Goal: Check status: Check status

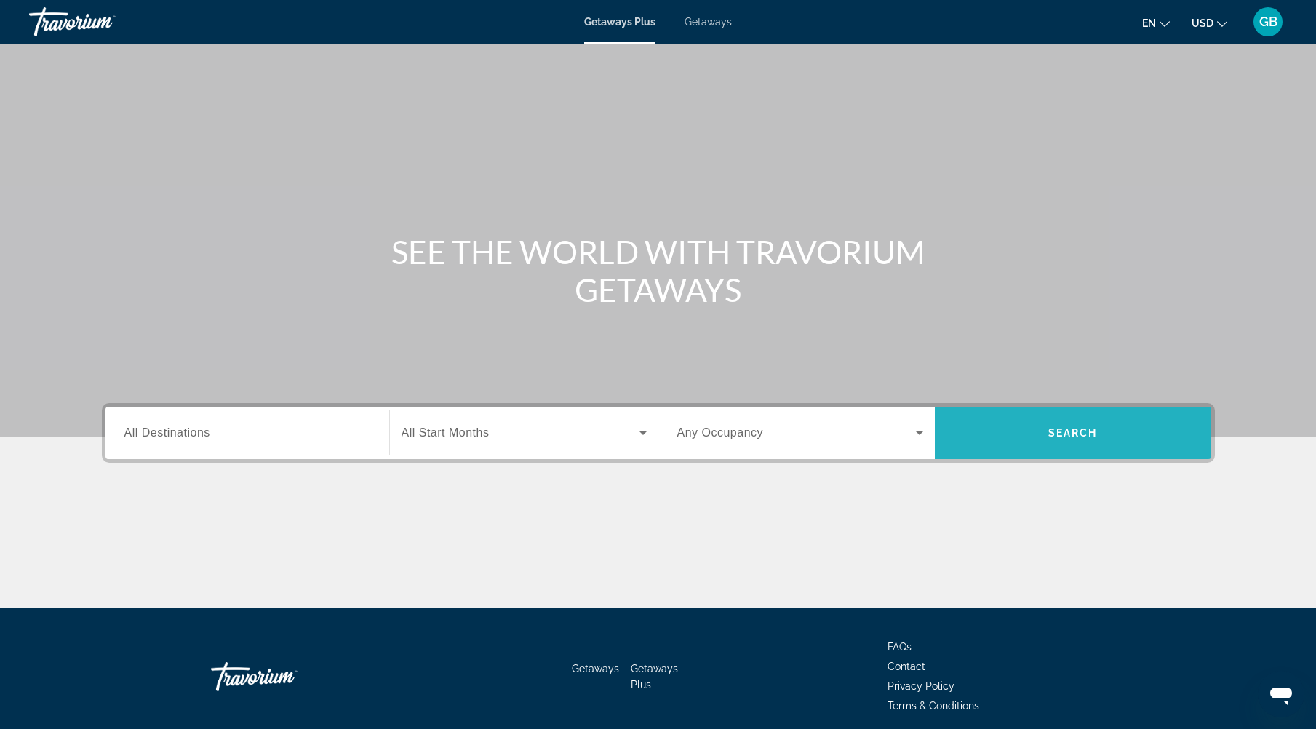
click at [1063, 439] on span "Search widget" at bounding box center [1073, 432] width 276 height 35
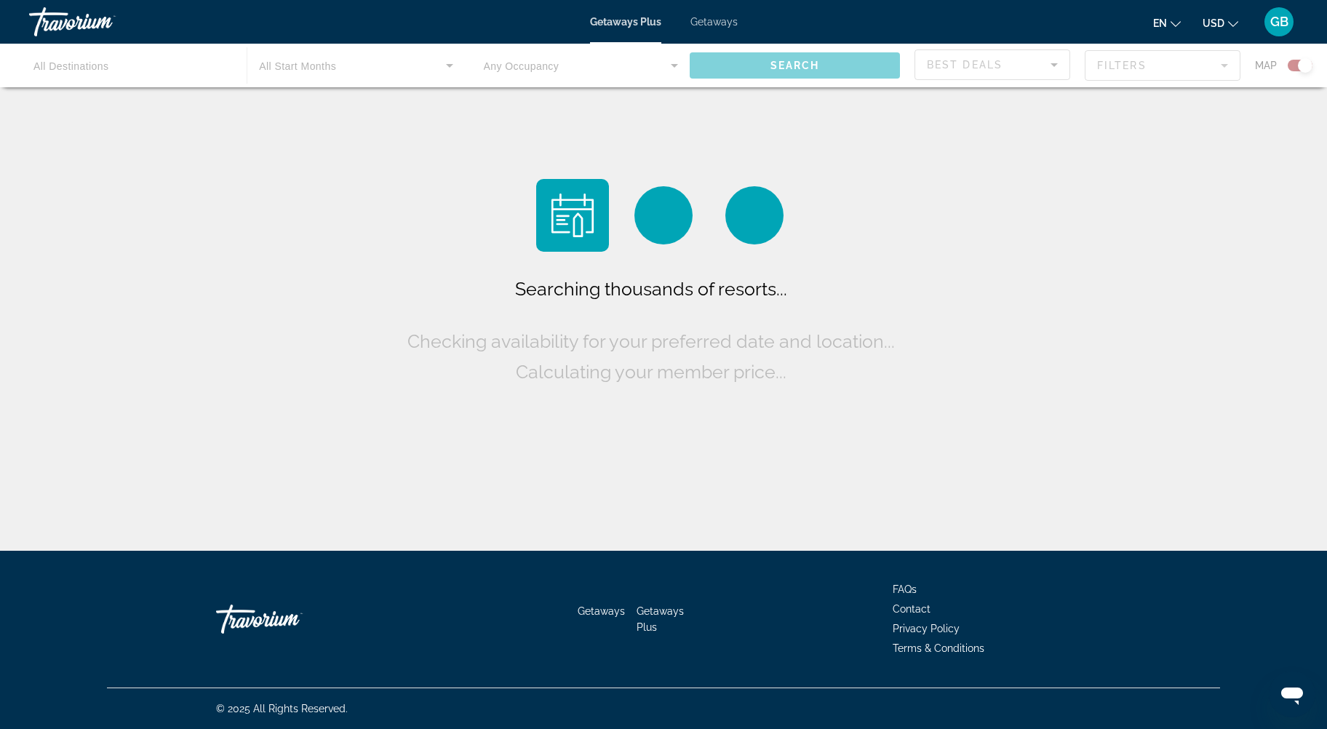
click at [1304, 65] on div "Main content" at bounding box center [663, 66] width 1327 height 44
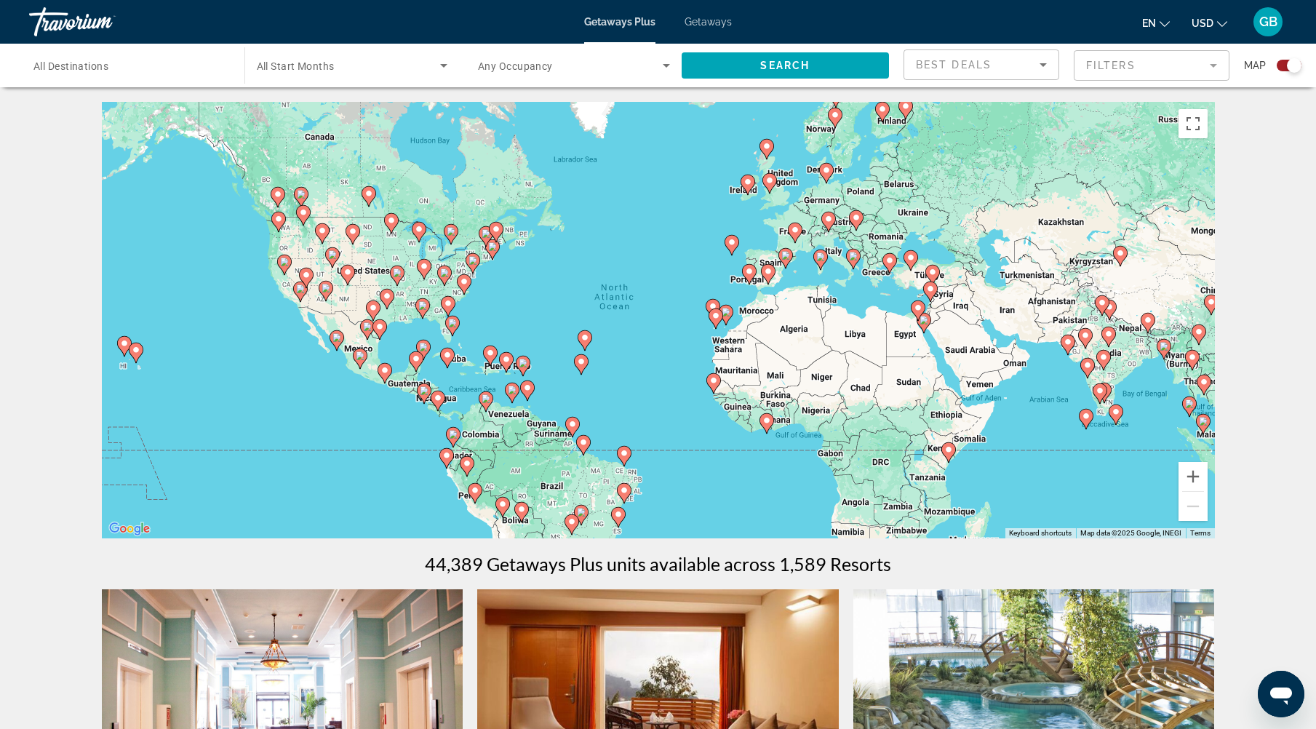
click at [318, 340] on div "To activate drag with keyboard, press Alt + Enter. Once in keyboard drag state,…" at bounding box center [658, 320] width 1113 height 437
click at [143, 361] on div "To activate drag with keyboard, press Alt + Enter. Once in keyboard drag state,…" at bounding box center [658, 320] width 1113 height 437
click at [136, 351] on image "Main content" at bounding box center [136, 350] width 9 height 9
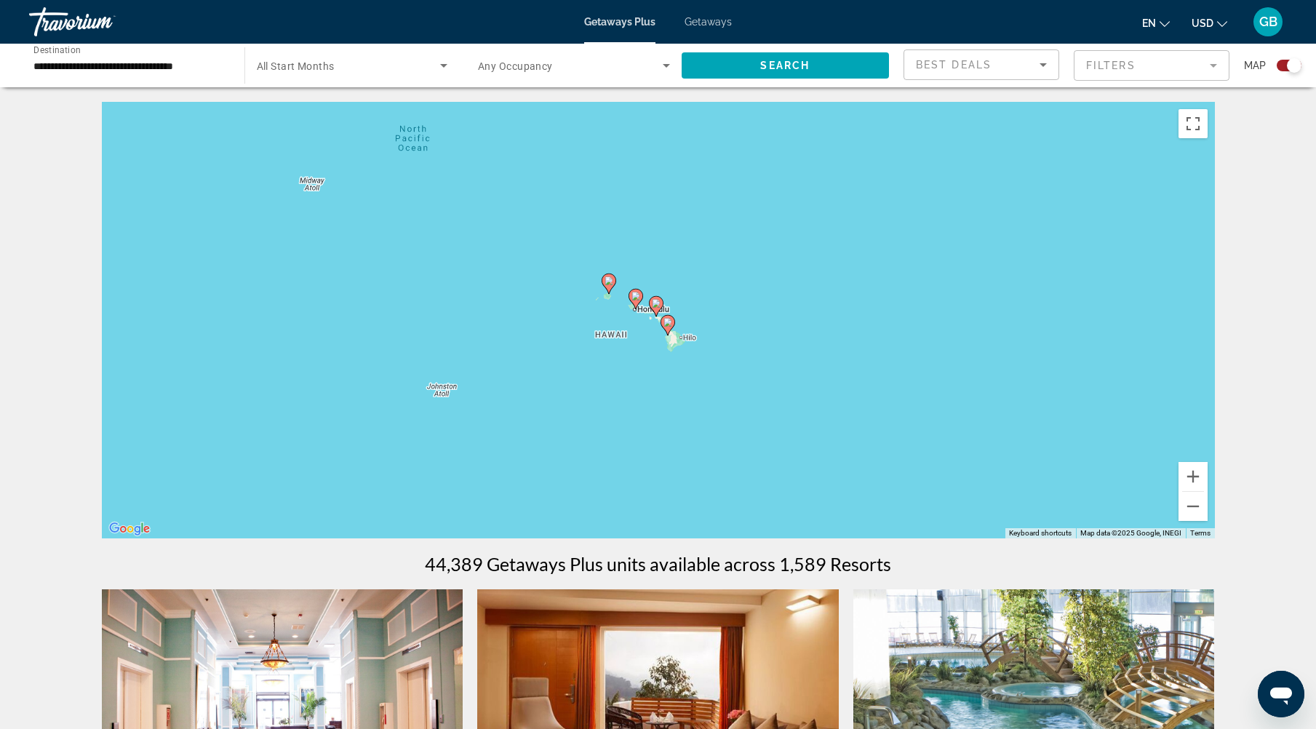
click at [637, 306] on icon "Main content" at bounding box center [635, 299] width 13 height 19
type input "**********"
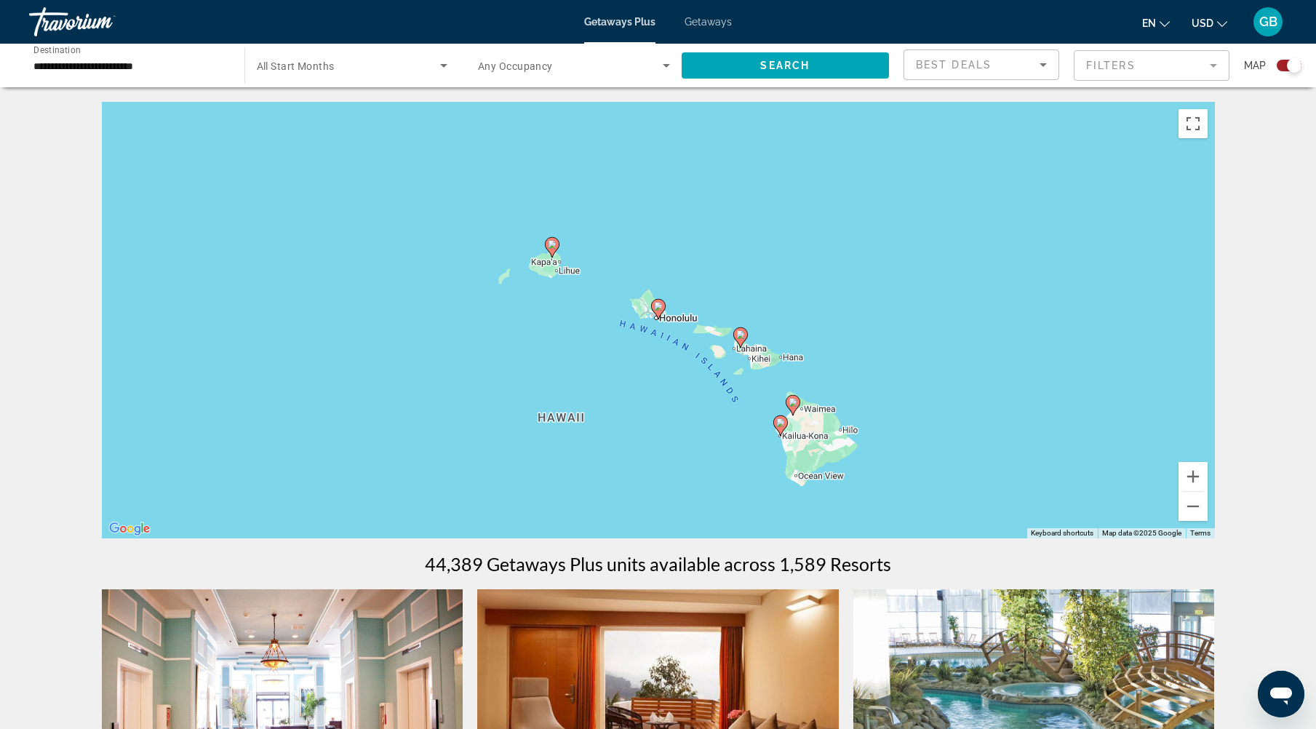
click at [661, 314] on icon "Main content" at bounding box center [657, 309] width 13 height 19
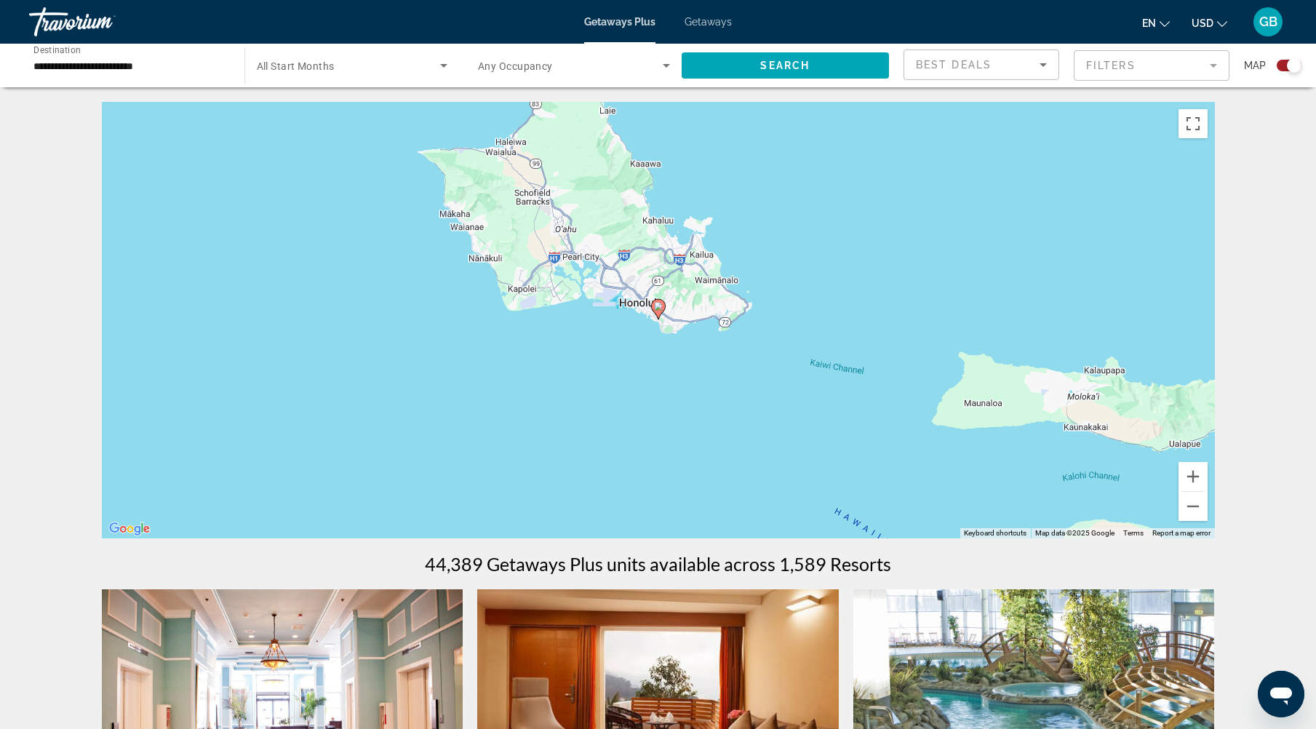
click at [663, 320] on div "To activate drag with keyboard, press Alt + Enter. Once in keyboard drag state,…" at bounding box center [658, 320] width 1113 height 437
click at [658, 311] on icon "Main content" at bounding box center [657, 309] width 13 height 19
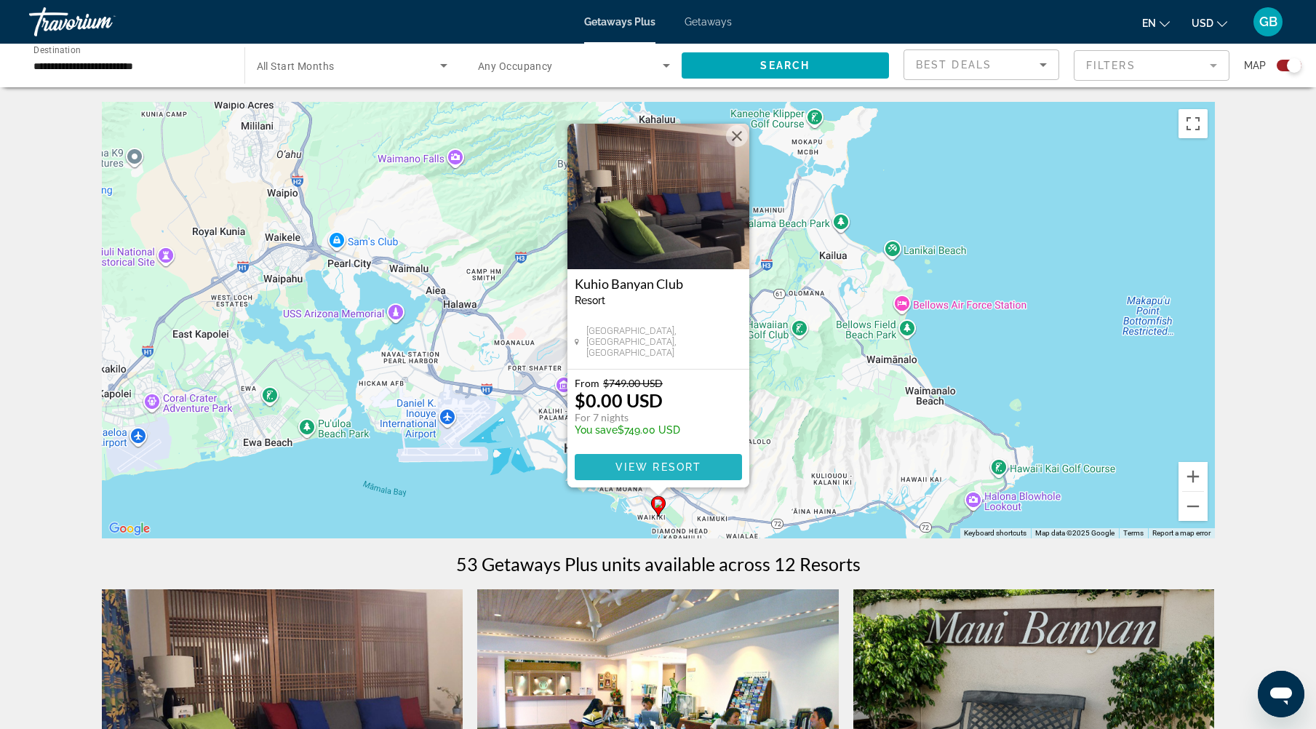
click at [654, 463] on span "View Resort" at bounding box center [658, 467] width 86 height 12
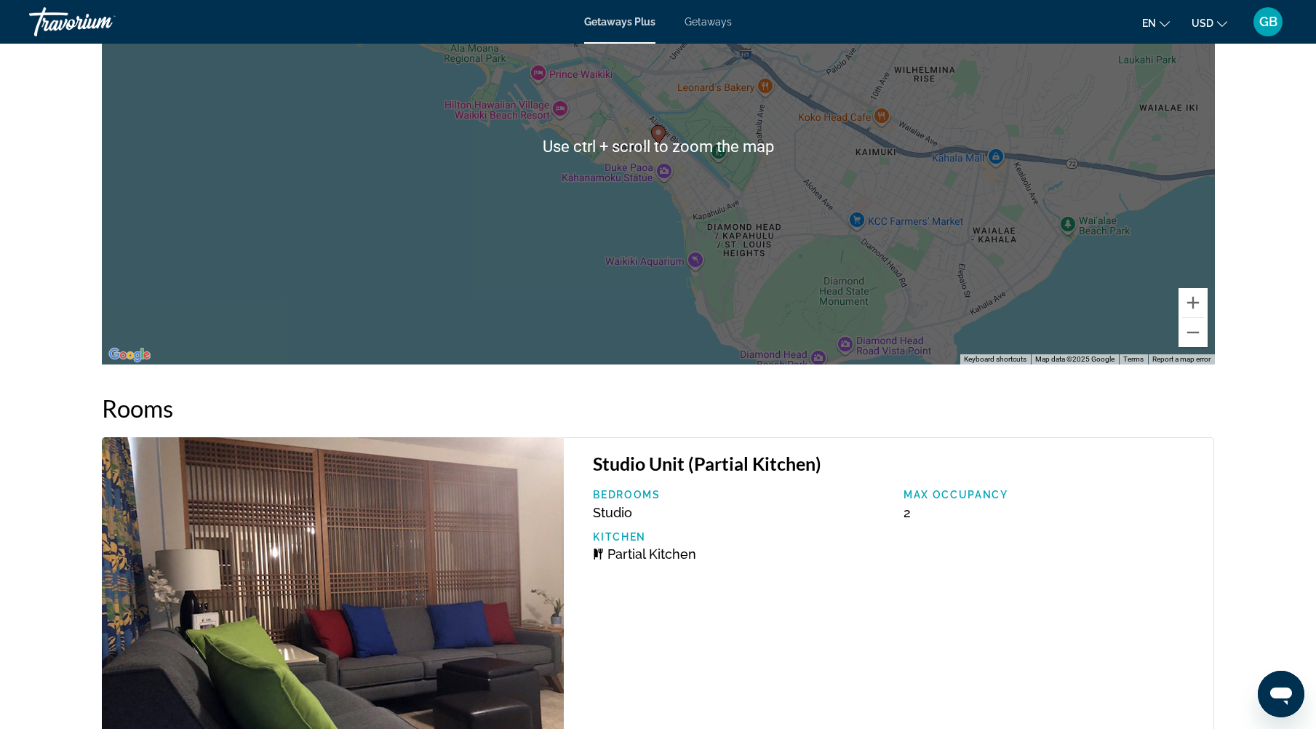
scroll to position [1658, 0]
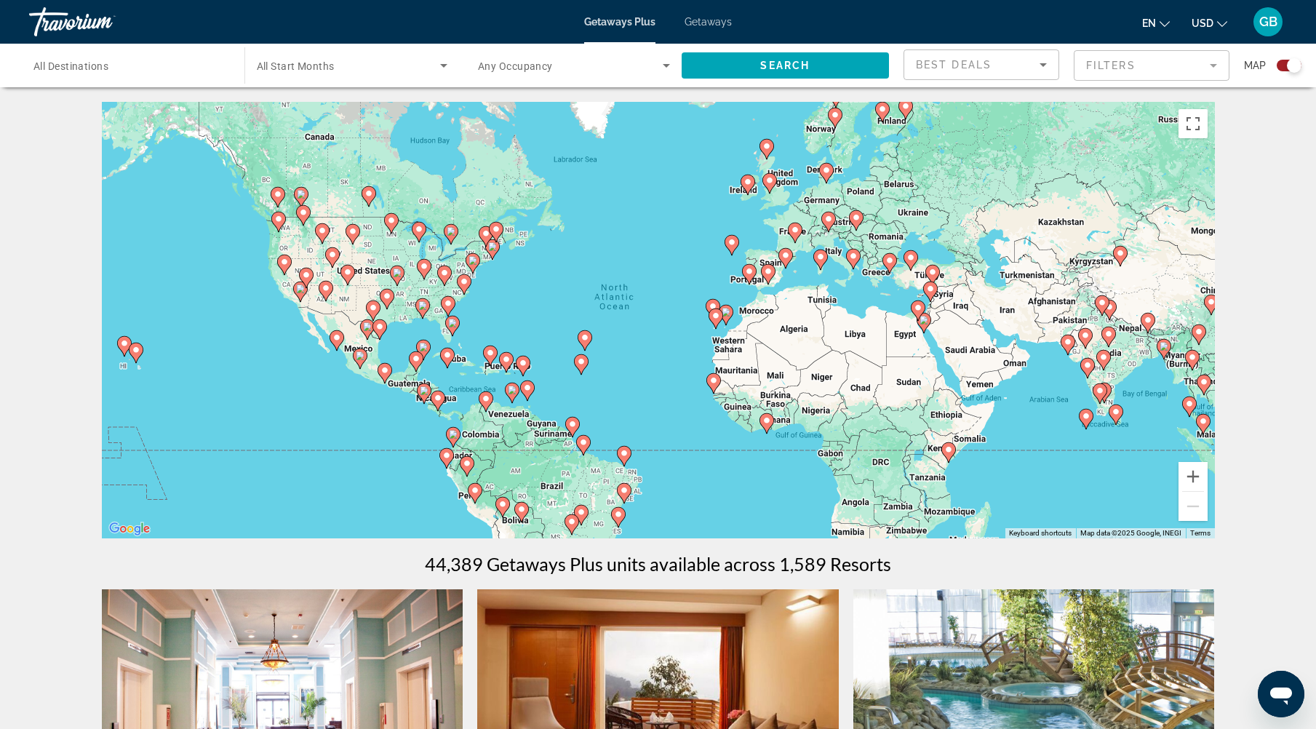
click at [327, 355] on div "To activate drag with keyboard, press Alt + Enter. Once in keyboard drag state,…" at bounding box center [658, 320] width 1113 height 437
click at [310, 324] on div "To activate drag with keyboard, press Alt + Enter. Once in keyboard drag state,…" at bounding box center [658, 320] width 1113 height 437
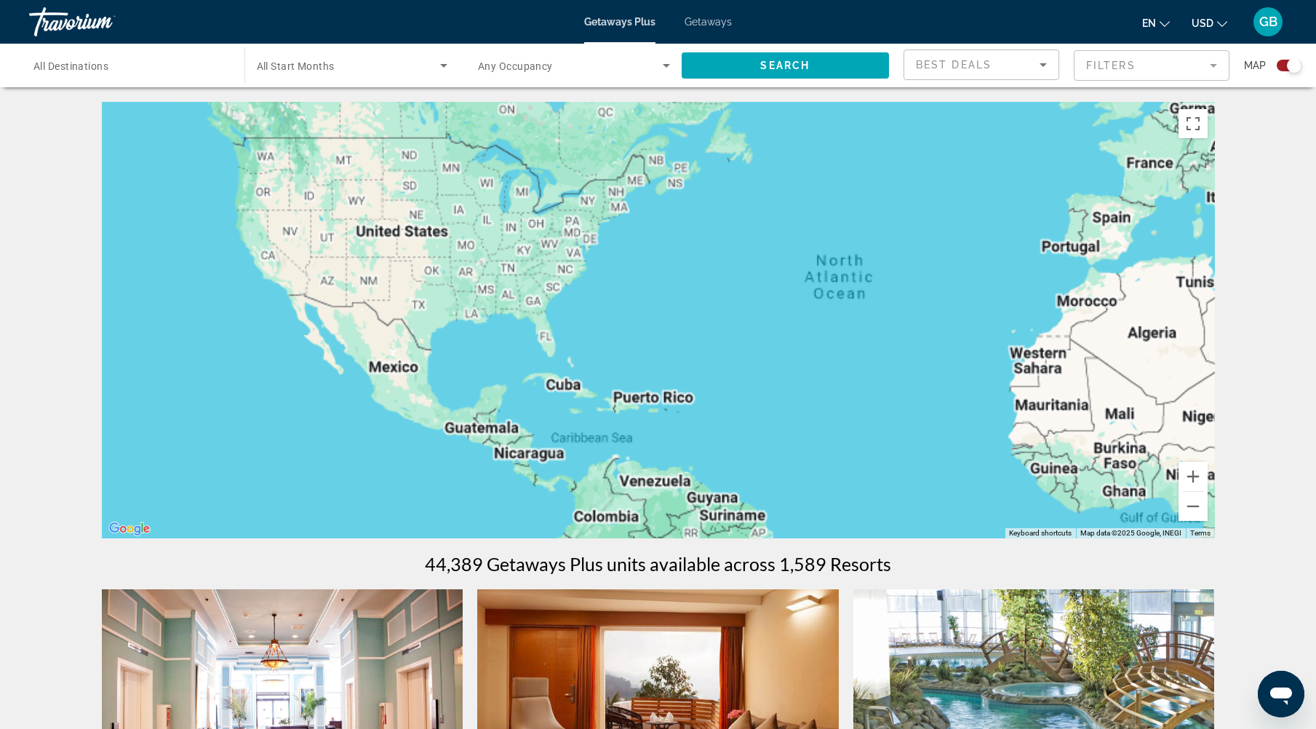
click at [330, 359] on div "To activate drag with keyboard, press Alt + Enter. Once in keyboard drag state,…" at bounding box center [658, 320] width 1113 height 437
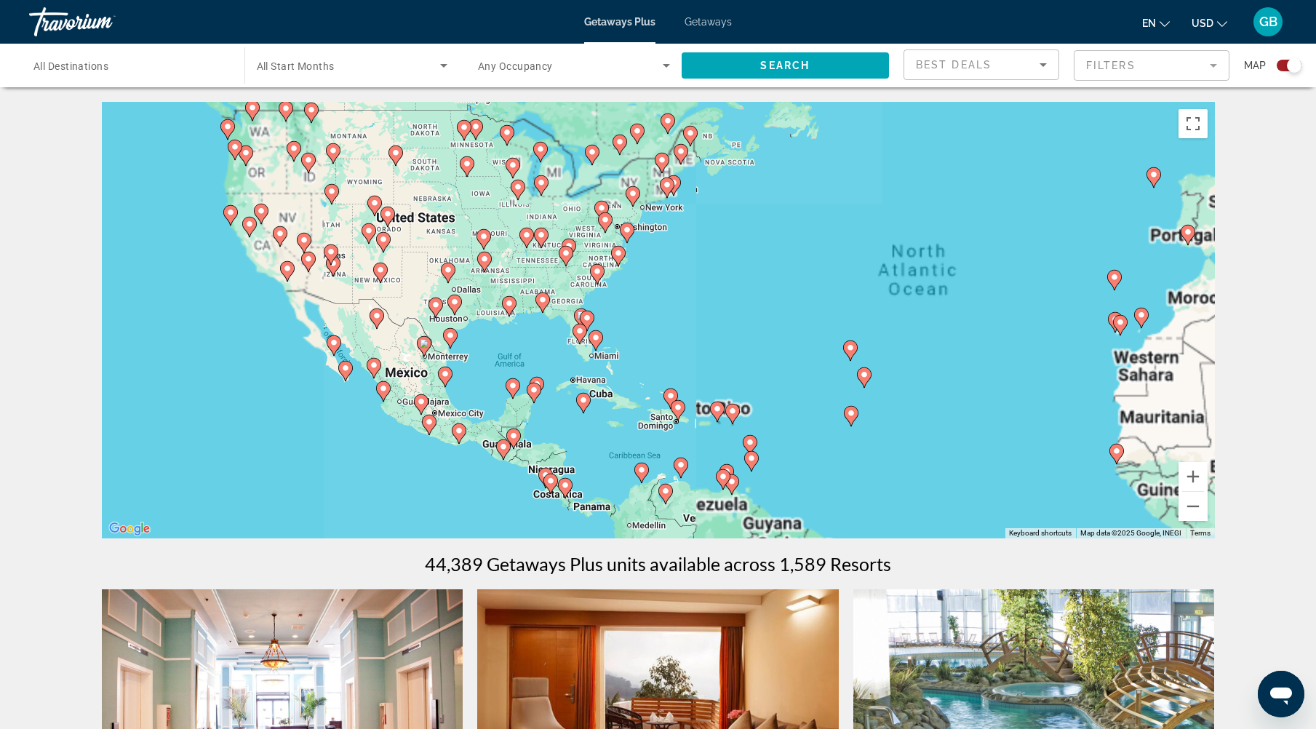
click at [338, 370] on div "To activate drag with keyboard, press Alt + Enter. Once in keyboard drag state,…" at bounding box center [658, 320] width 1113 height 437
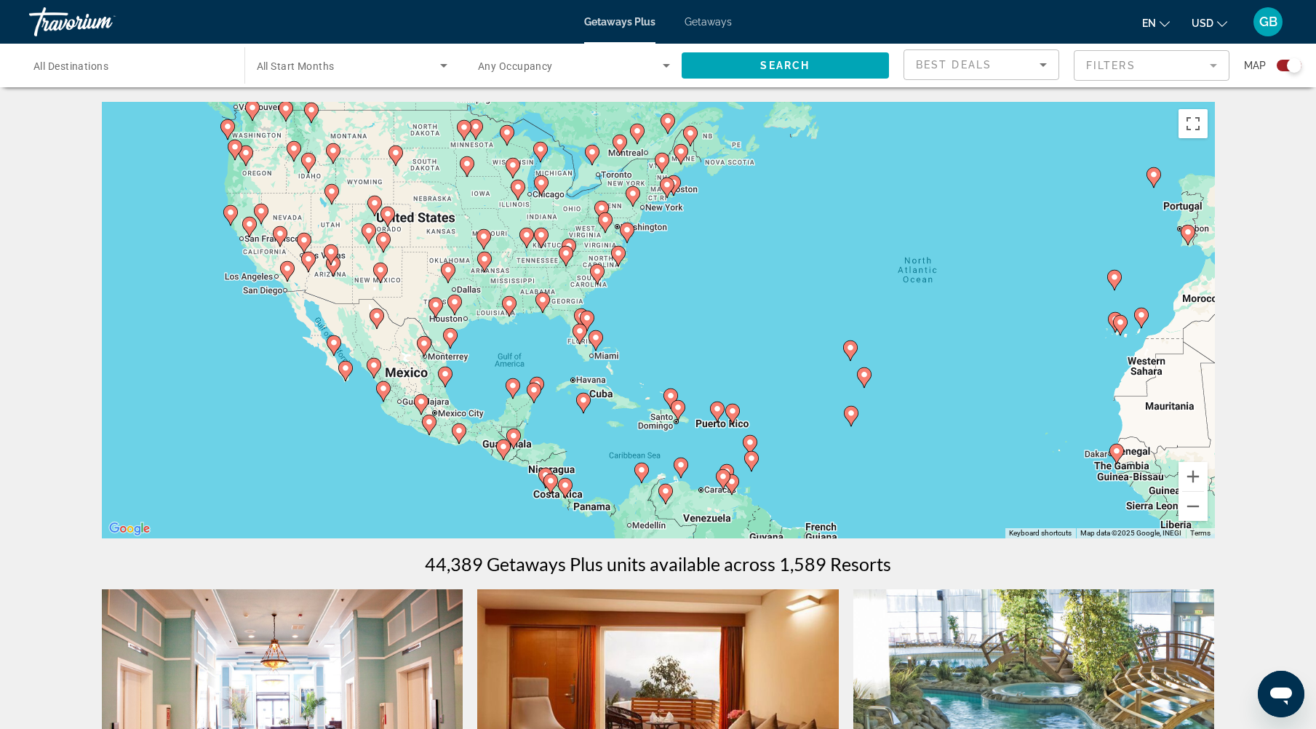
click at [349, 383] on div "To activate drag with keyboard, press Alt + Enter. Once in keyboard drag state,…" at bounding box center [658, 320] width 1113 height 437
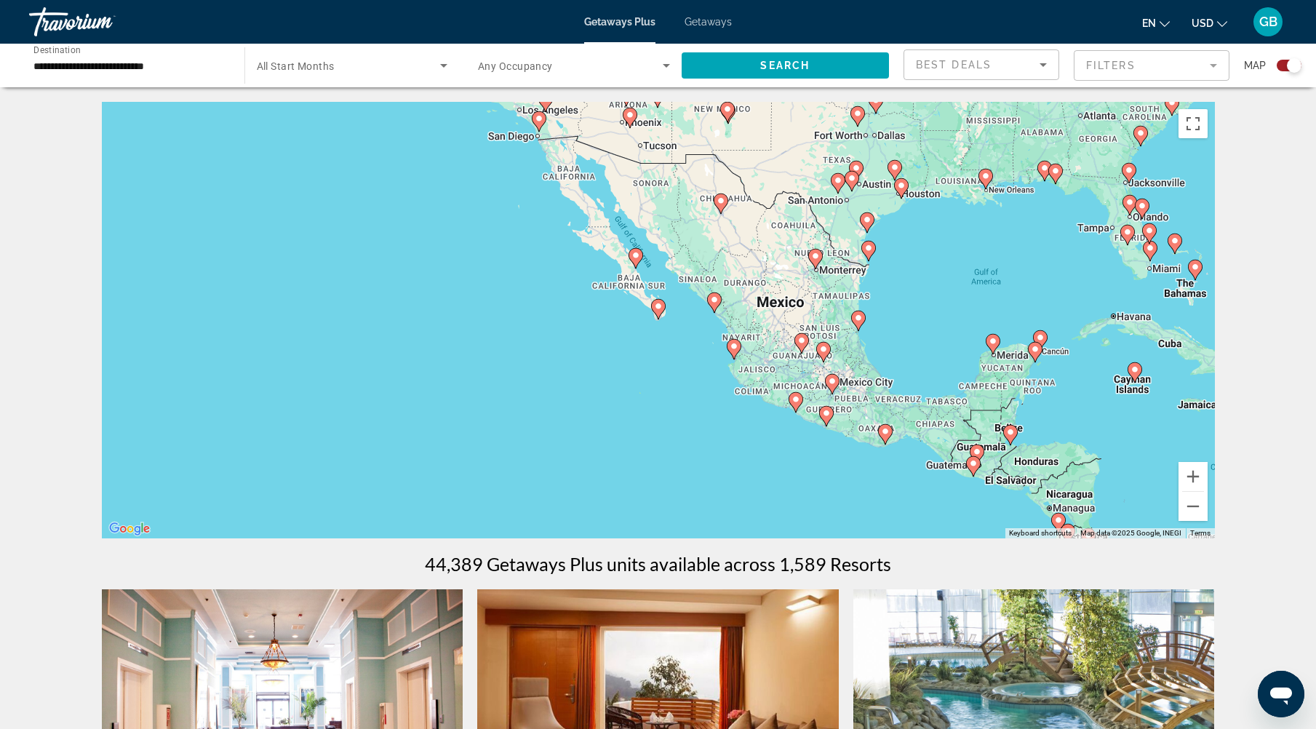
click at [658, 311] on icon "Main content" at bounding box center [657, 309] width 13 height 19
type input "**********"
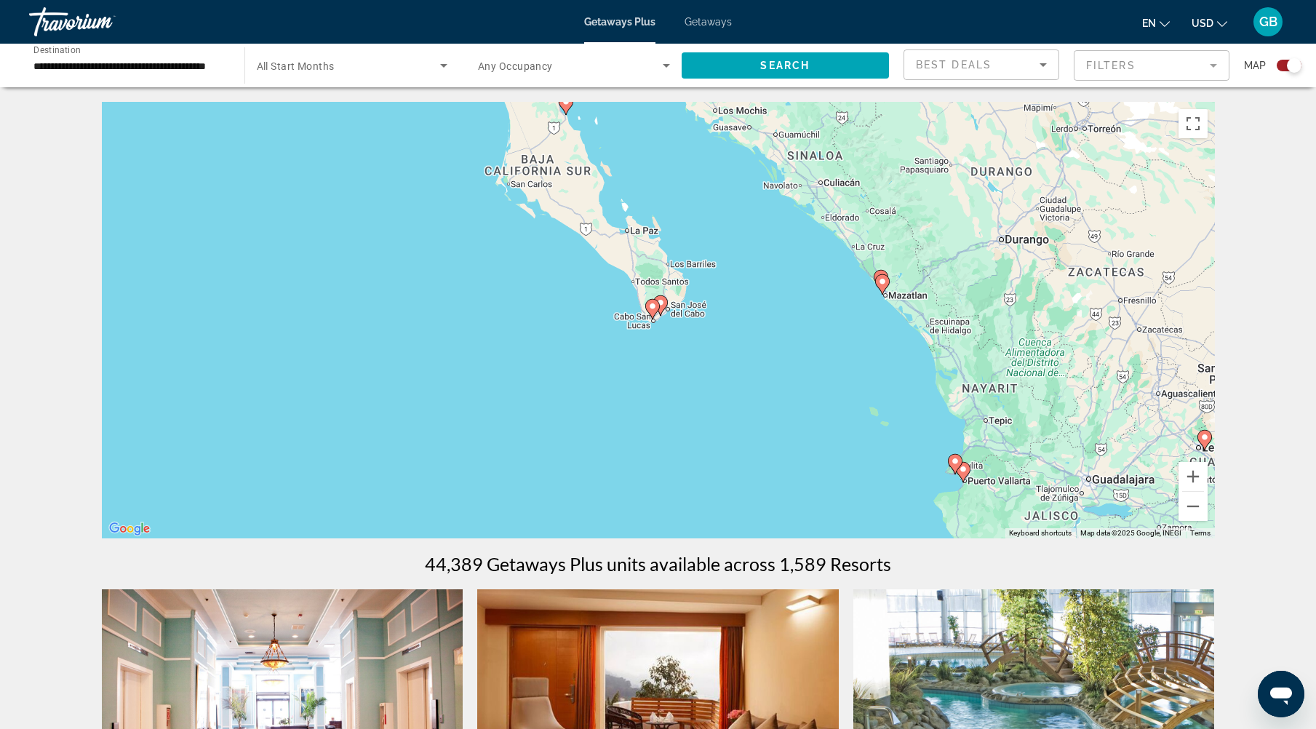
click at [653, 313] on icon "Main content" at bounding box center [651, 309] width 13 height 19
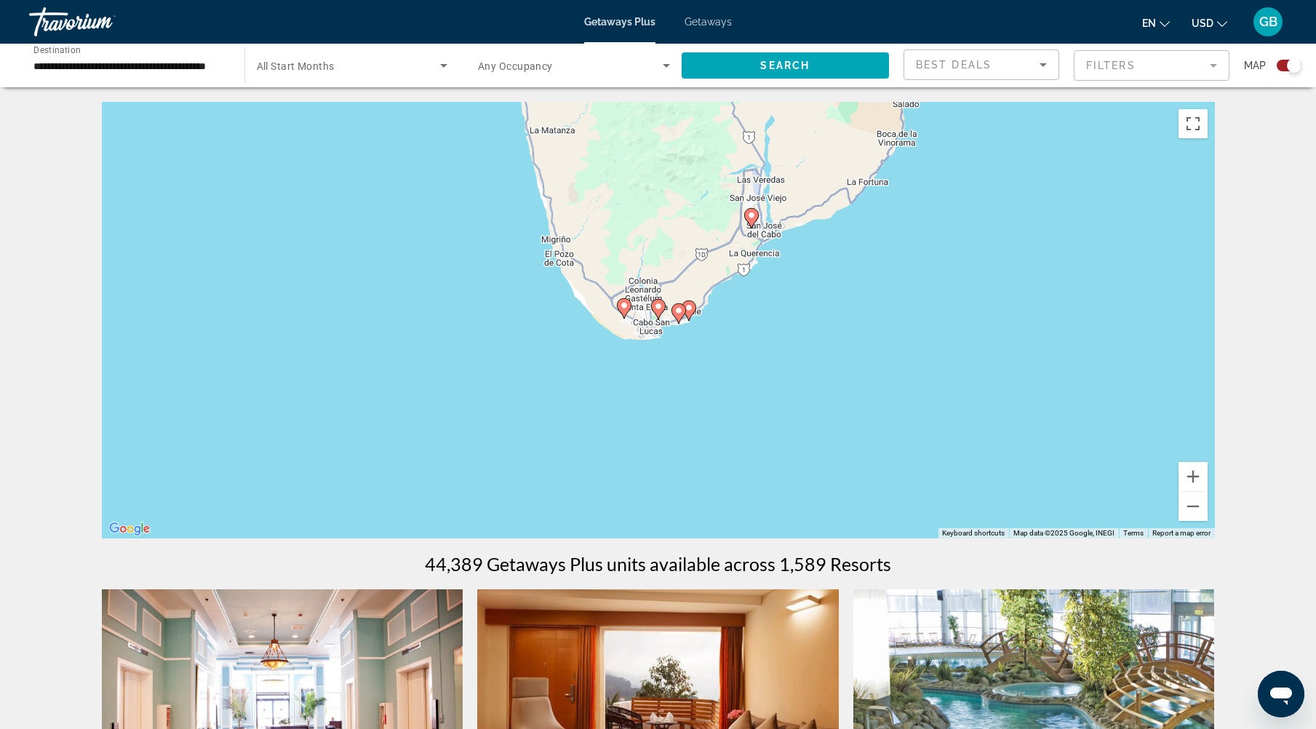
click at [657, 315] on icon "Main content" at bounding box center [657, 309] width 13 height 19
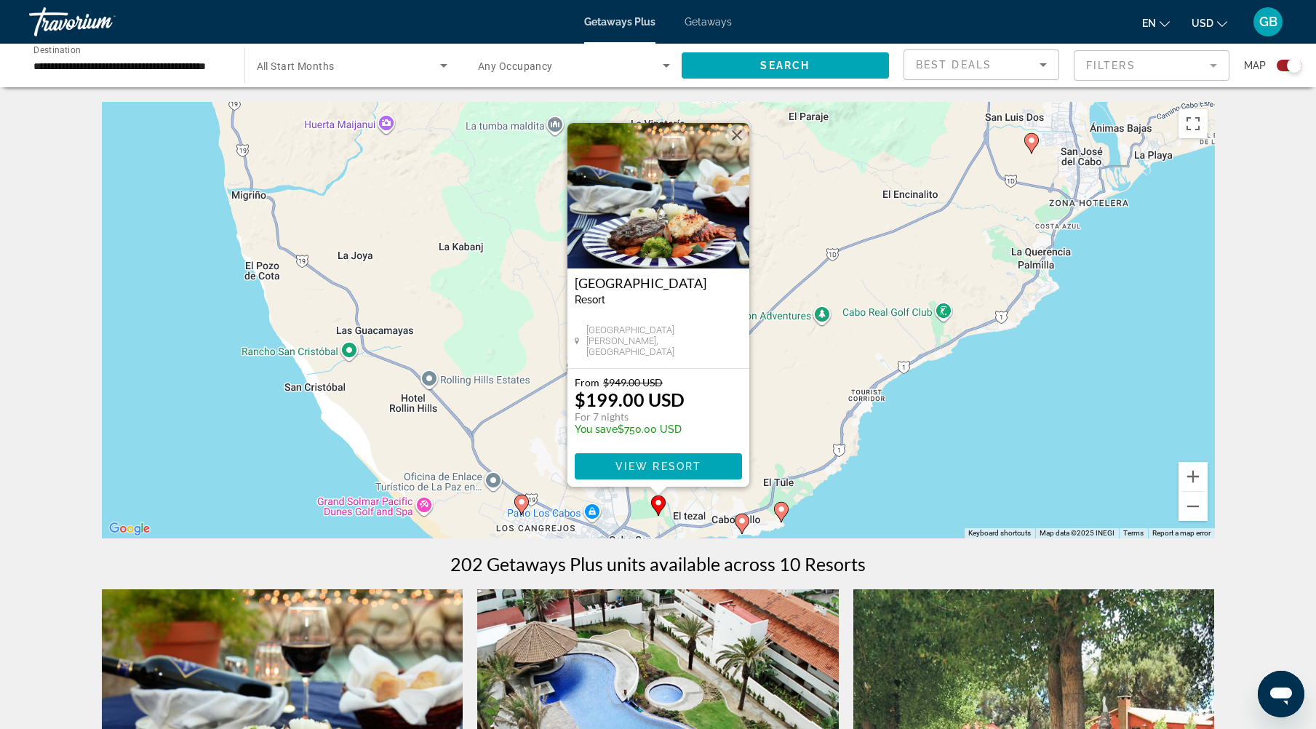
drag, startPoint x: 736, startPoint y: 527, endPoint x: 744, endPoint y: 527, distance: 8.0
click at [737, 527] on gmp-advanced-marker "Main content" at bounding box center [742, 524] width 15 height 22
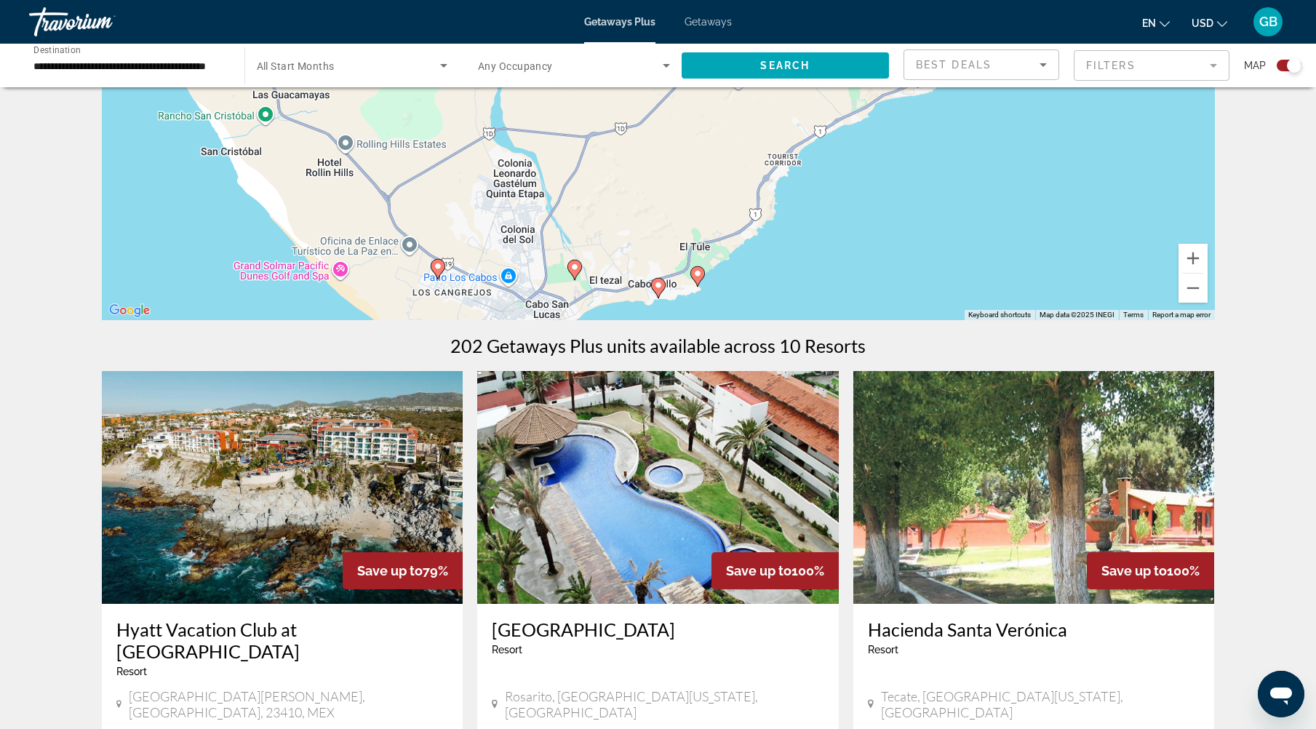
scroll to position [146, 0]
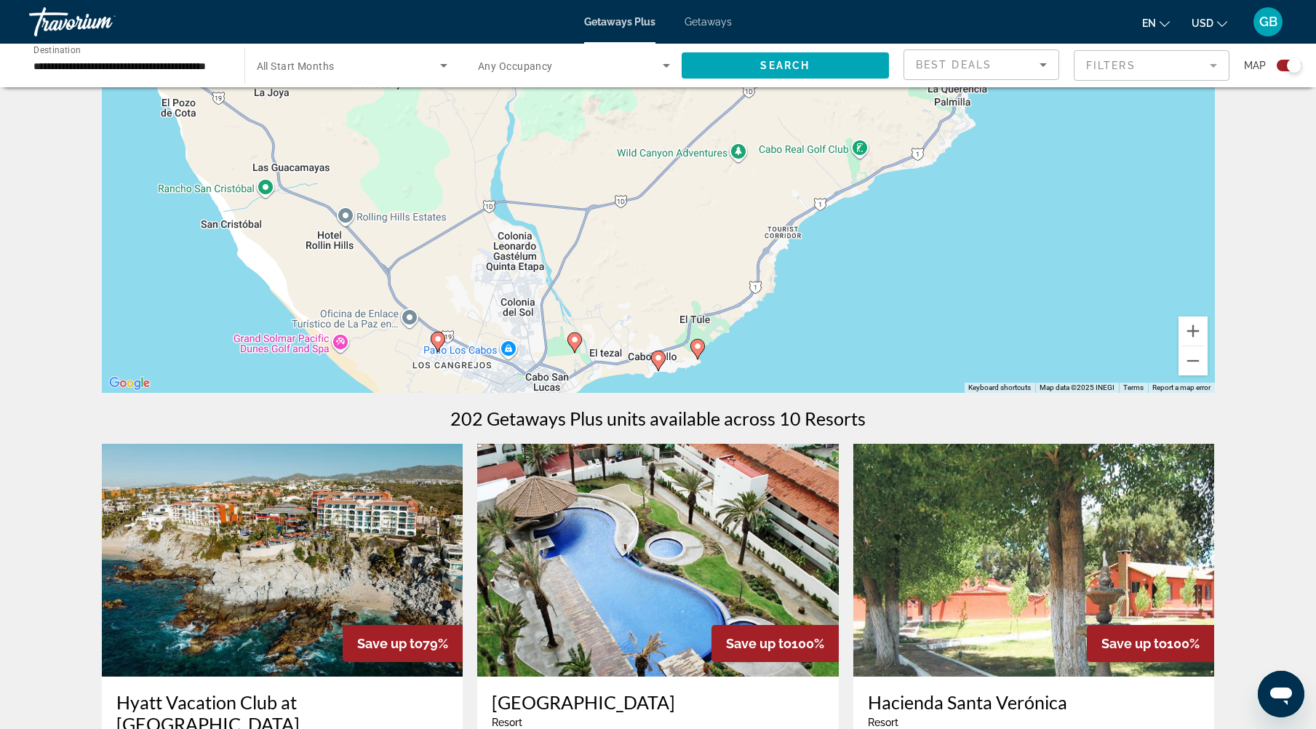
click at [658, 362] on icon "Main content" at bounding box center [657, 360] width 13 height 19
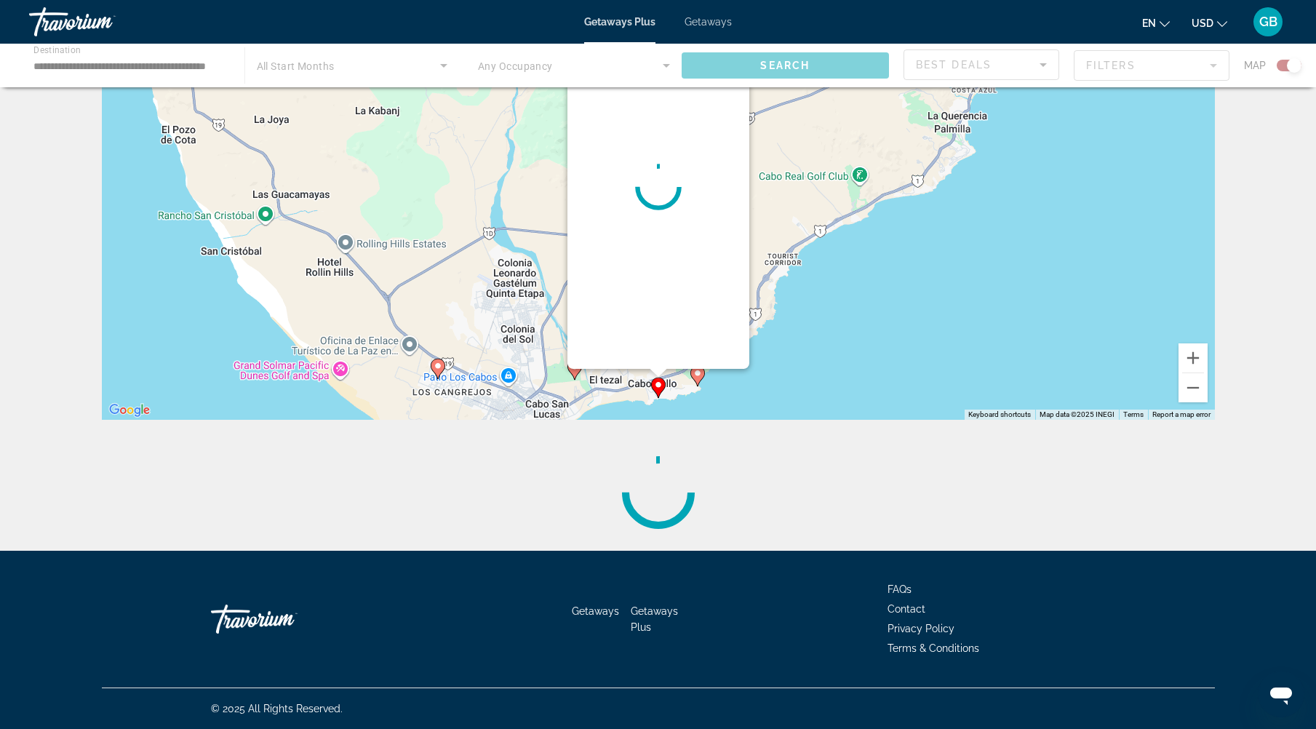
scroll to position [0, 0]
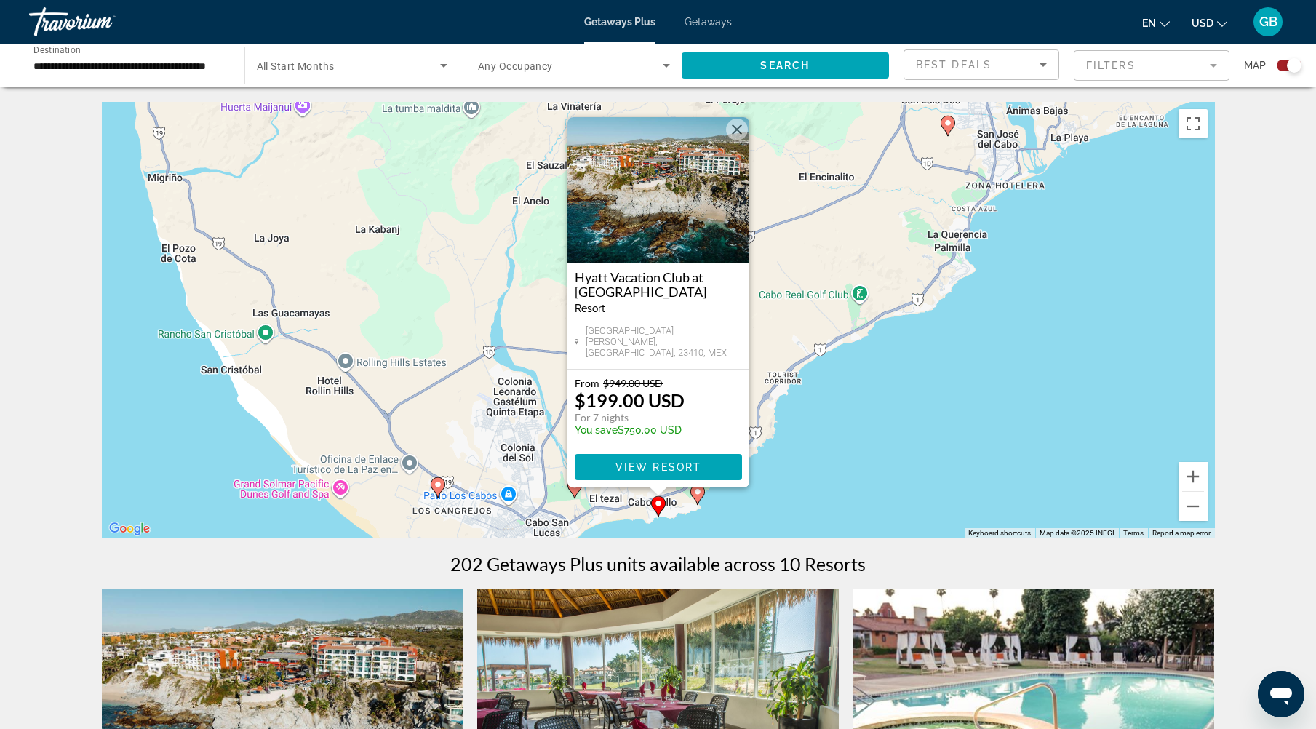
click at [739, 140] on button "Close" at bounding box center [737, 130] width 22 height 22
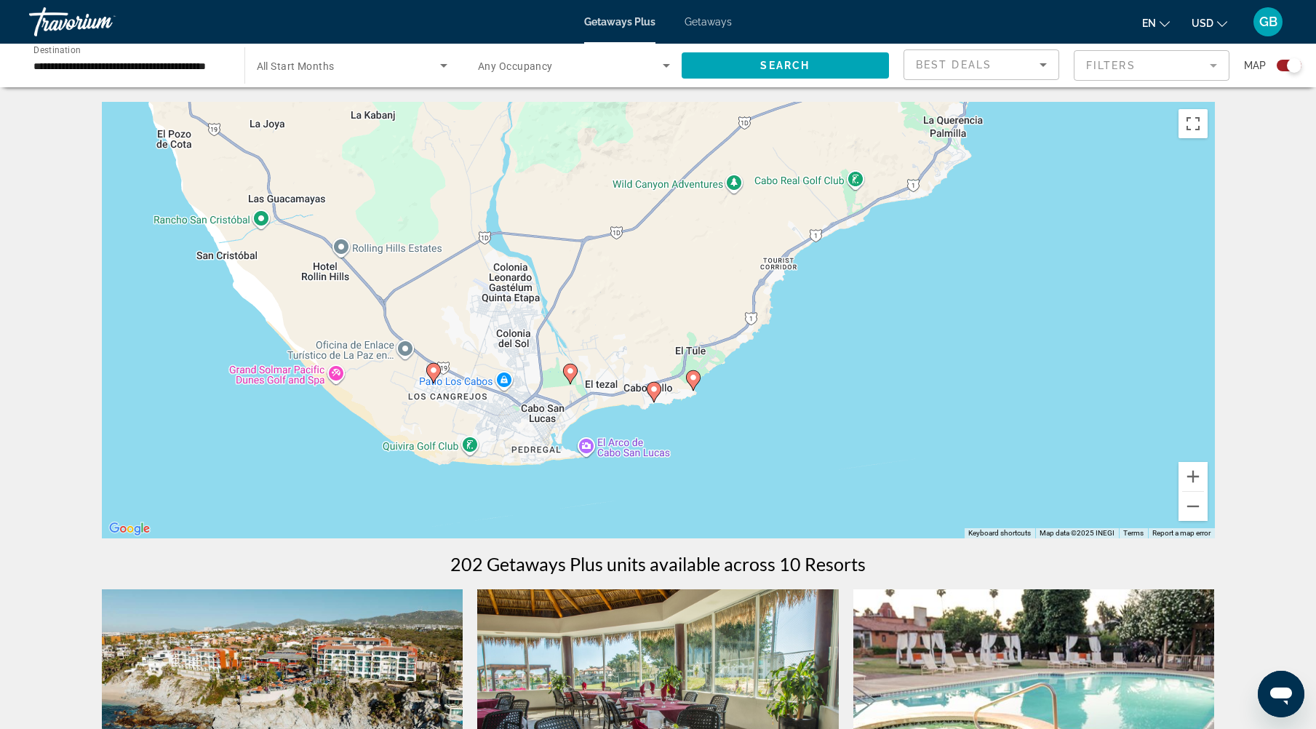
drag, startPoint x: 618, startPoint y: 359, endPoint x: 613, endPoint y: 244, distance: 115.8
click at [613, 244] on div "To activate drag with keyboard, press Alt + Enter. Once in keyboard drag state,…" at bounding box center [658, 320] width 1113 height 437
click at [554, 439] on div "To activate drag with keyboard, press Alt + Enter. Once in keyboard drag state,…" at bounding box center [658, 320] width 1113 height 437
click at [565, 414] on div "To activate drag with keyboard, press Alt + Enter. Once in keyboard drag state,…" at bounding box center [658, 320] width 1113 height 437
click at [653, 397] on icon "Main content" at bounding box center [653, 392] width 13 height 19
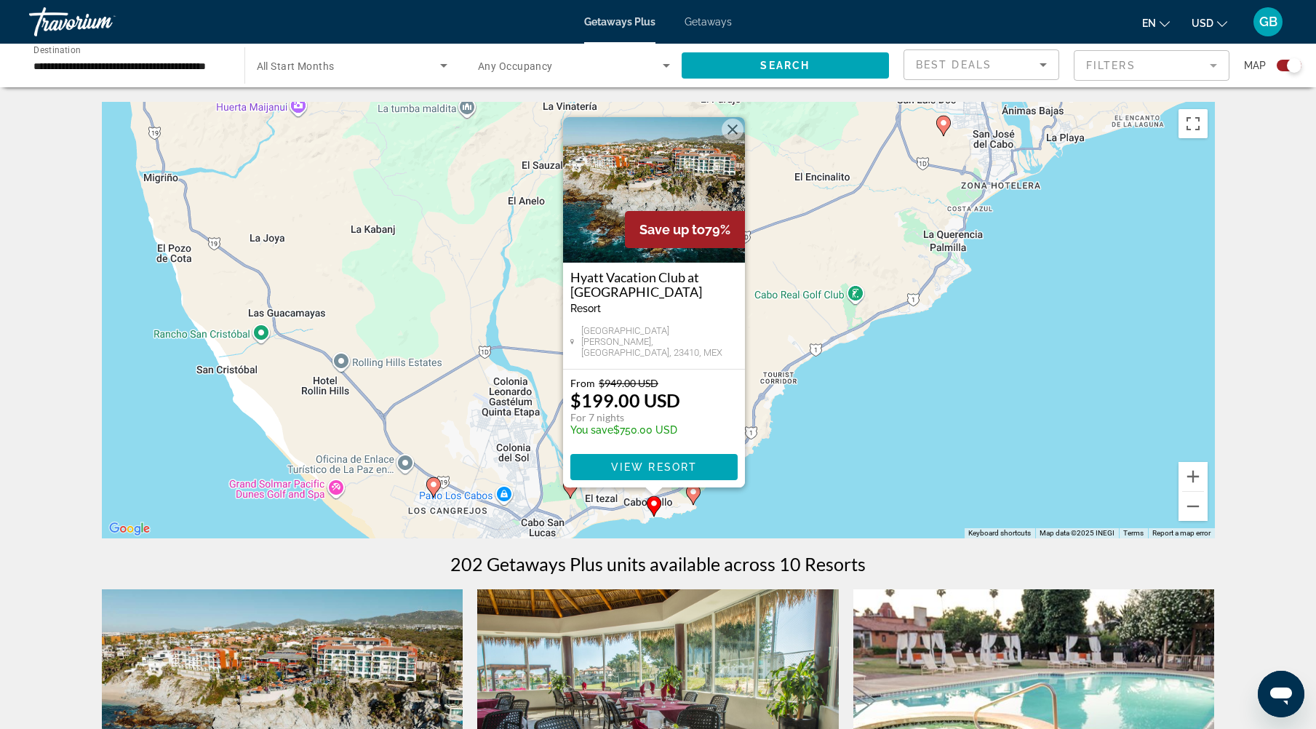
click at [584, 511] on div "To activate drag with keyboard, press Alt + Enter. Once in keyboard drag state,…" at bounding box center [658, 320] width 1113 height 437
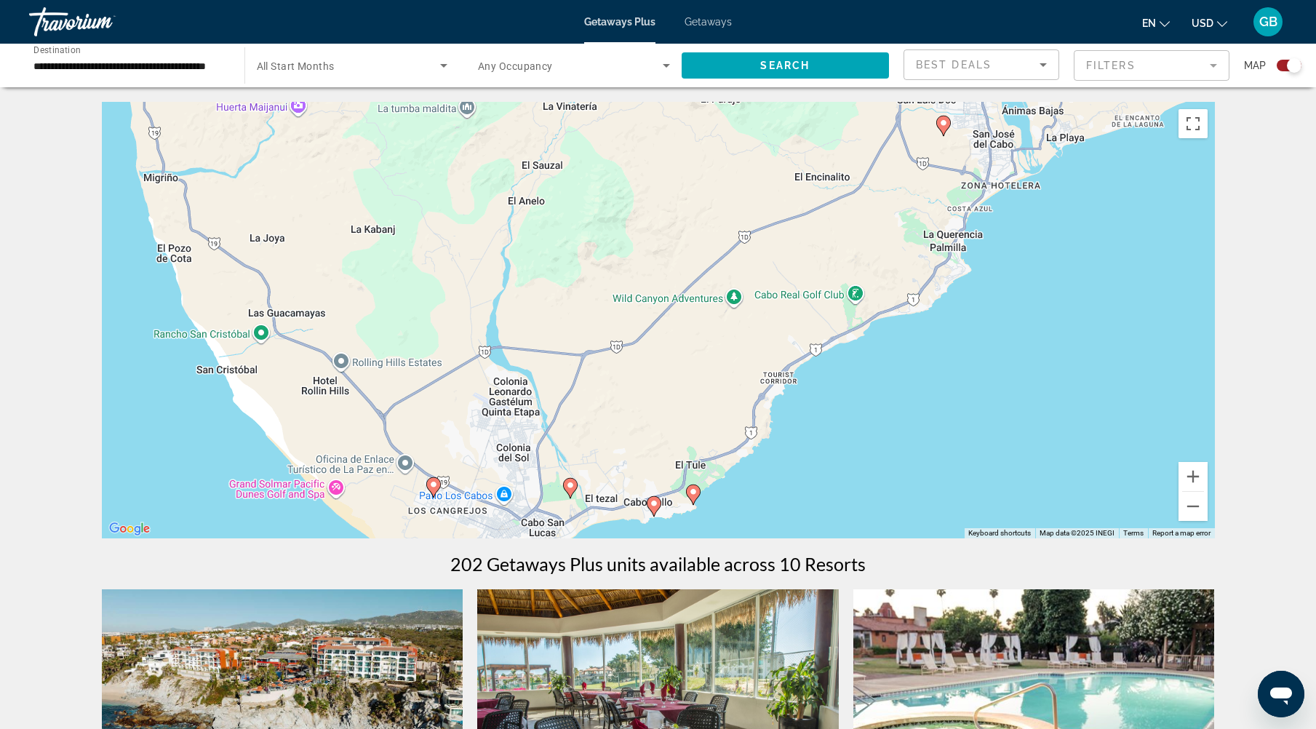
click at [694, 495] on image "Main content" at bounding box center [693, 491] width 9 height 9
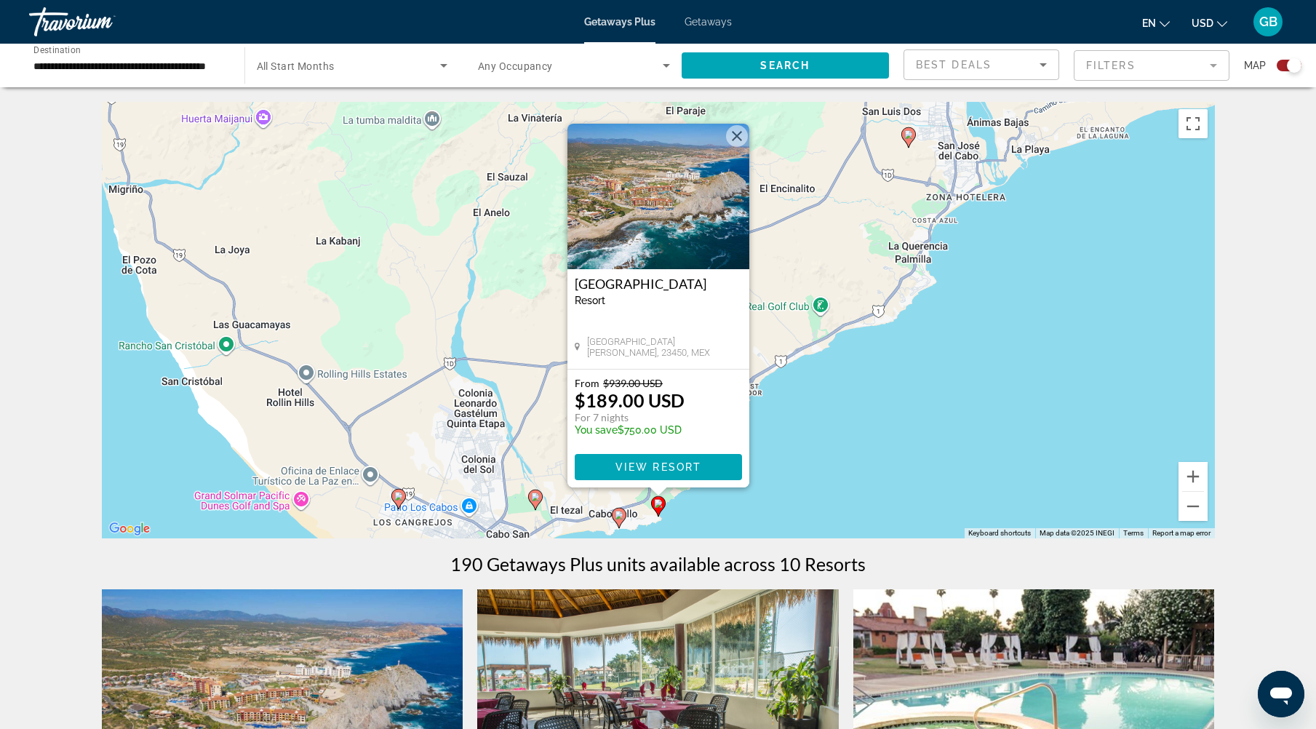
click at [735, 137] on button "Close" at bounding box center [737, 136] width 22 height 22
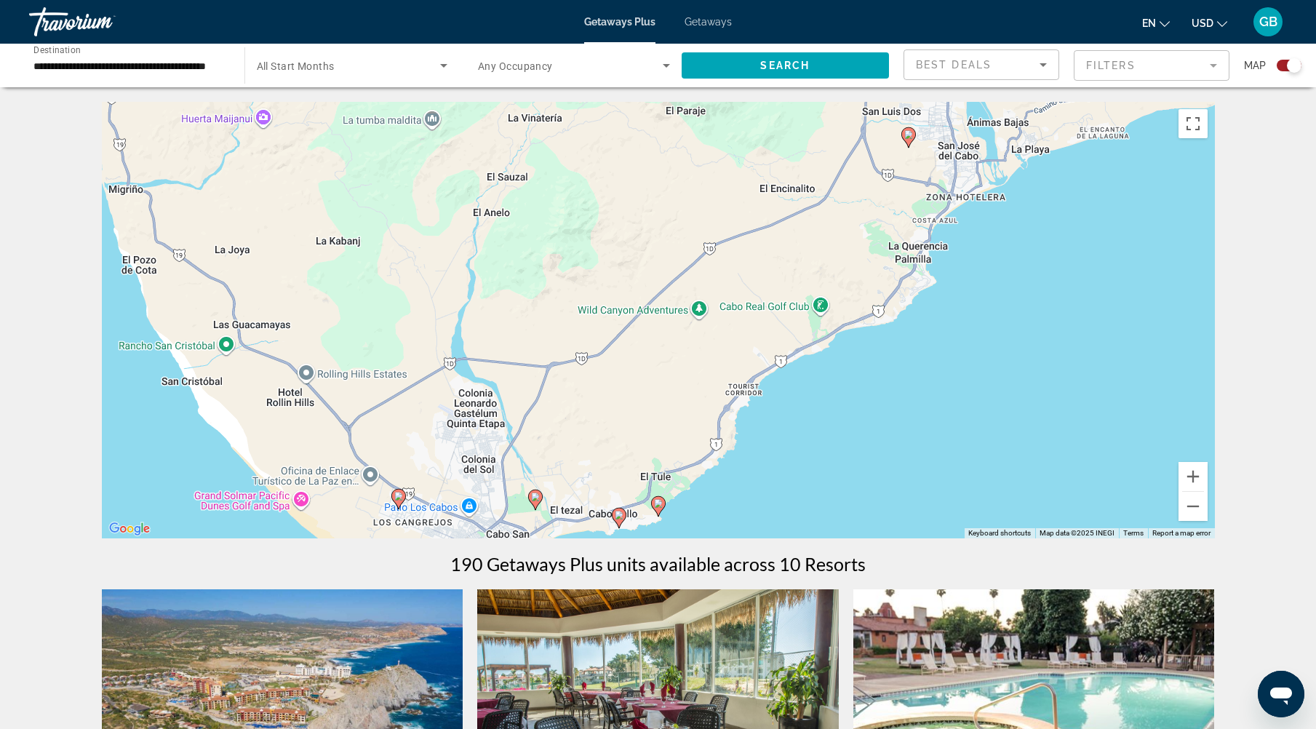
click at [256, 651] on img "Main content" at bounding box center [283, 705] width 362 height 233
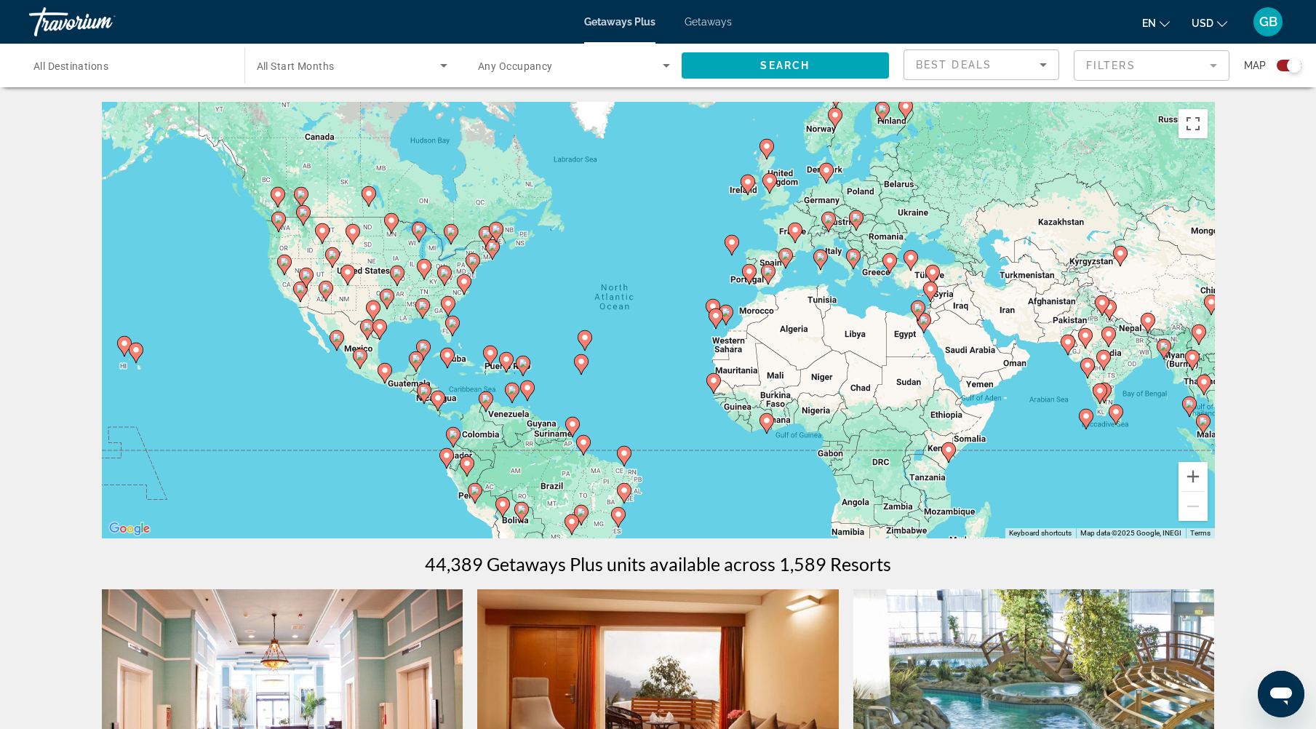
click at [320, 349] on div "To activate drag with keyboard, press Alt + Enter. Once in keyboard drag state,…" at bounding box center [658, 320] width 1113 height 437
click at [314, 339] on div "To activate drag with keyboard, press Alt + Enter. Once in keyboard drag state,…" at bounding box center [658, 320] width 1113 height 437
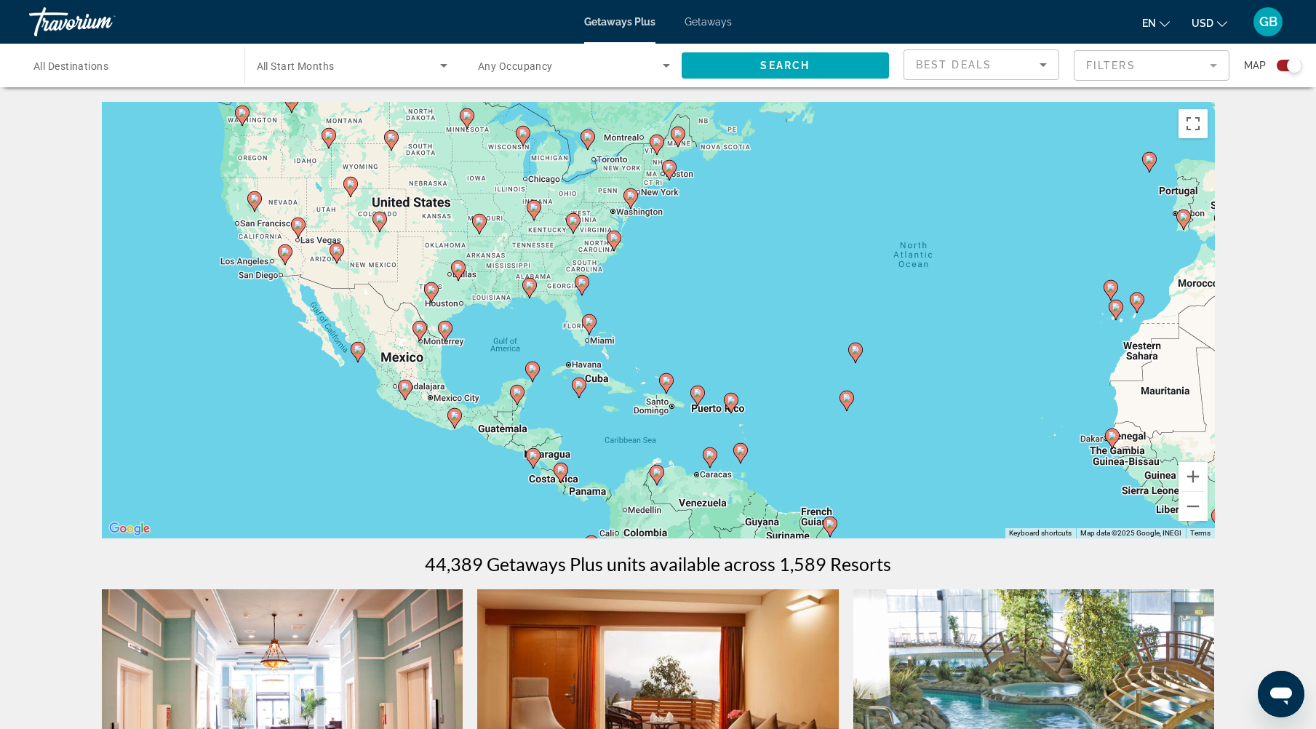
click at [322, 342] on div "To activate drag with keyboard, press Alt + Enter. Once in keyboard drag state,…" at bounding box center [658, 320] width 1113 height 437
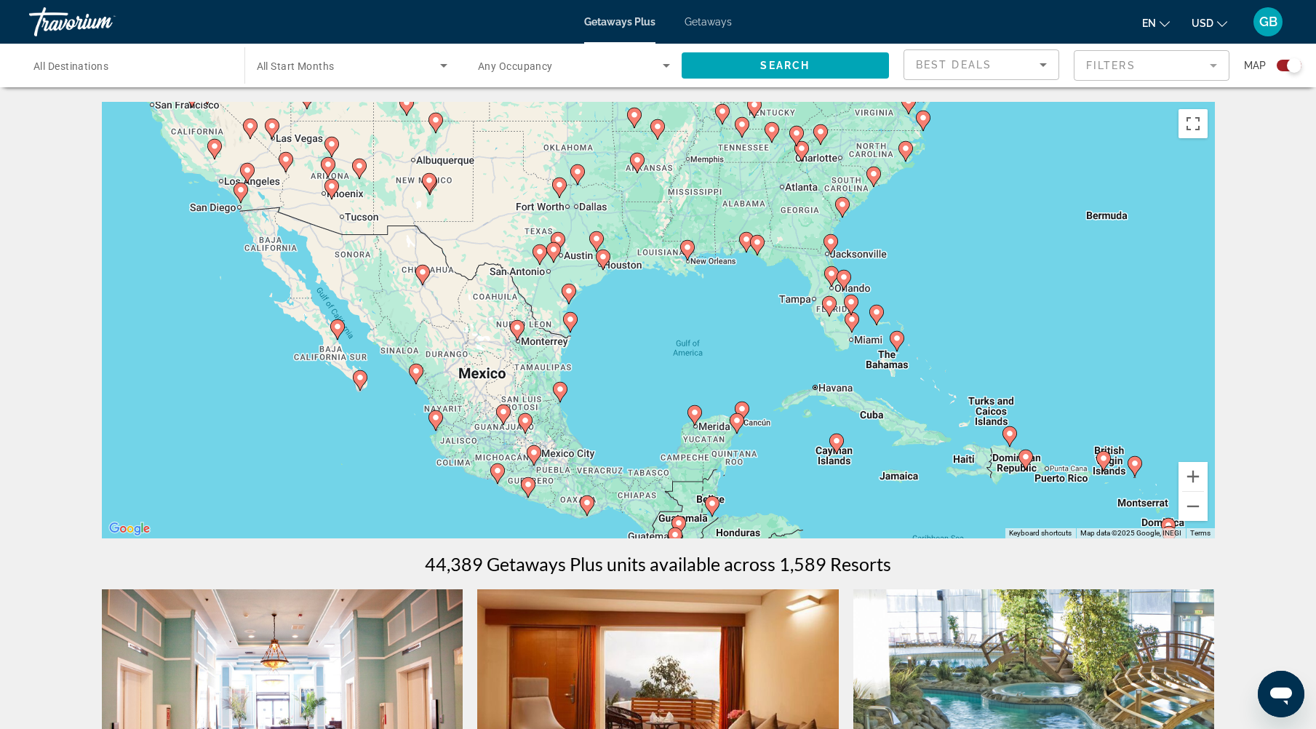
click at [357, 383] on icon "Main content" at bounding box center [359, 380] width 13 height 19
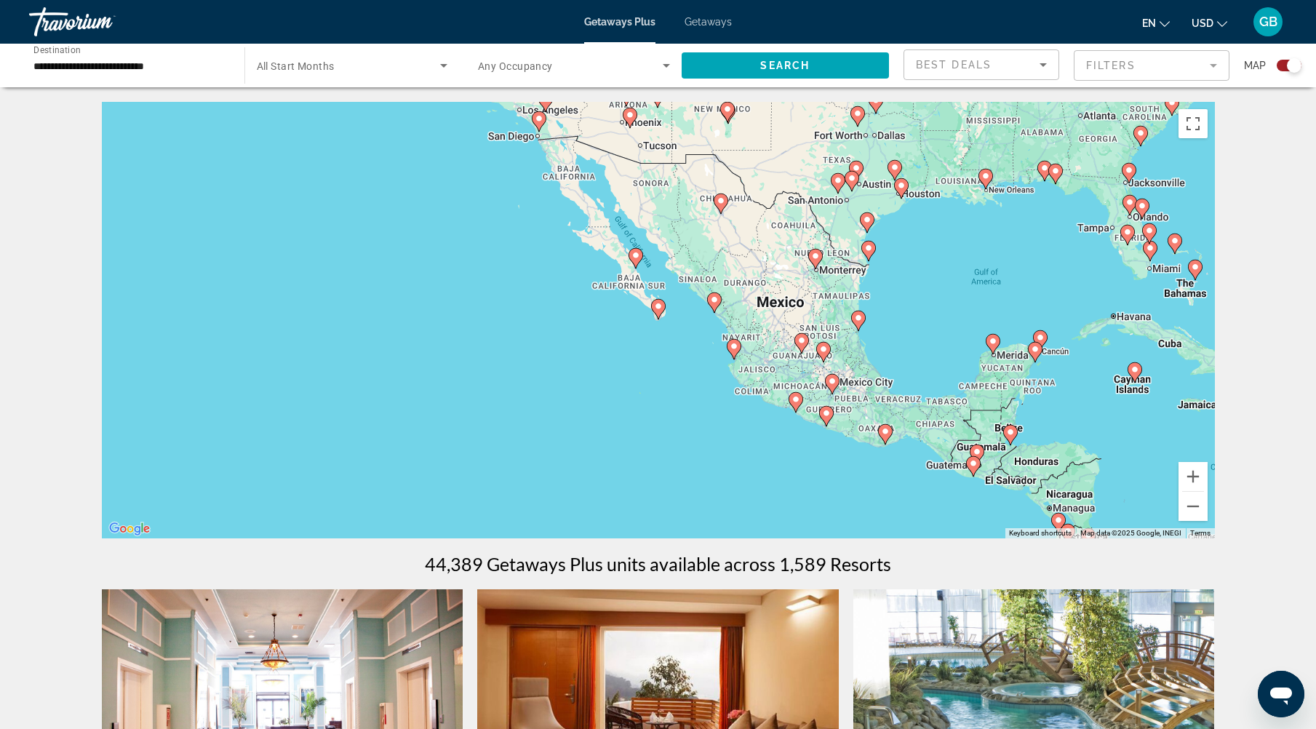
click at [659, 311] on icon "Main content" at bounding box center [657, 309] width 13 height 19
type input "**********"
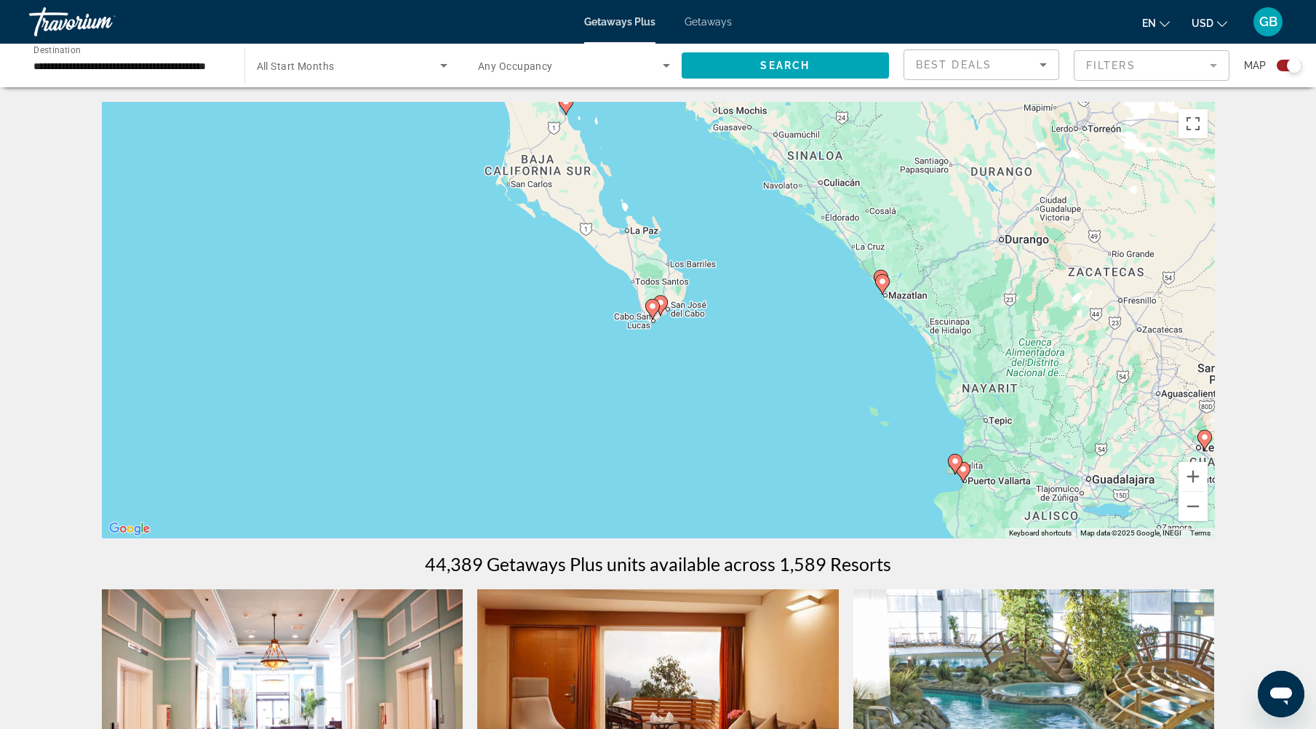
click at [658, 311] on gmp-advanced-marker "Main content" at bounding box center [652, 309] width 15 height 22
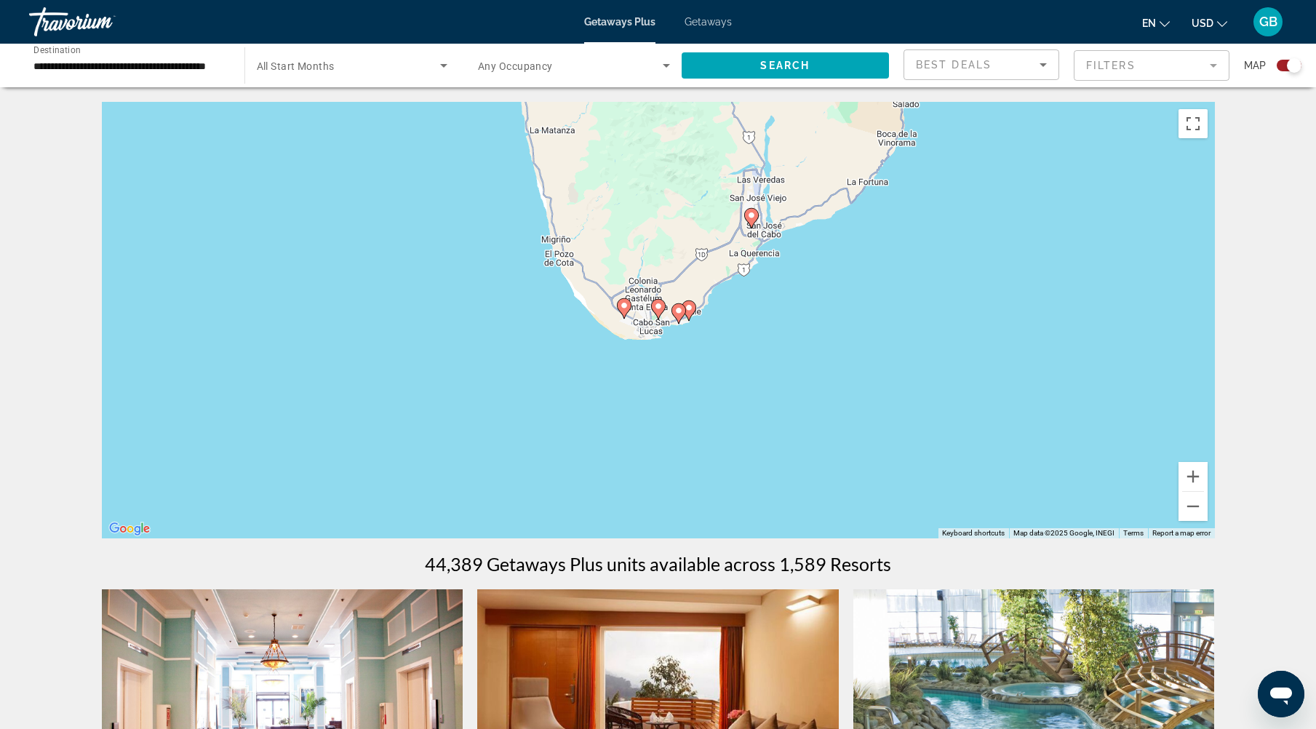
click at [656, 313] on icon "Main content" at bounding box center [657, 309] width 13 height 19
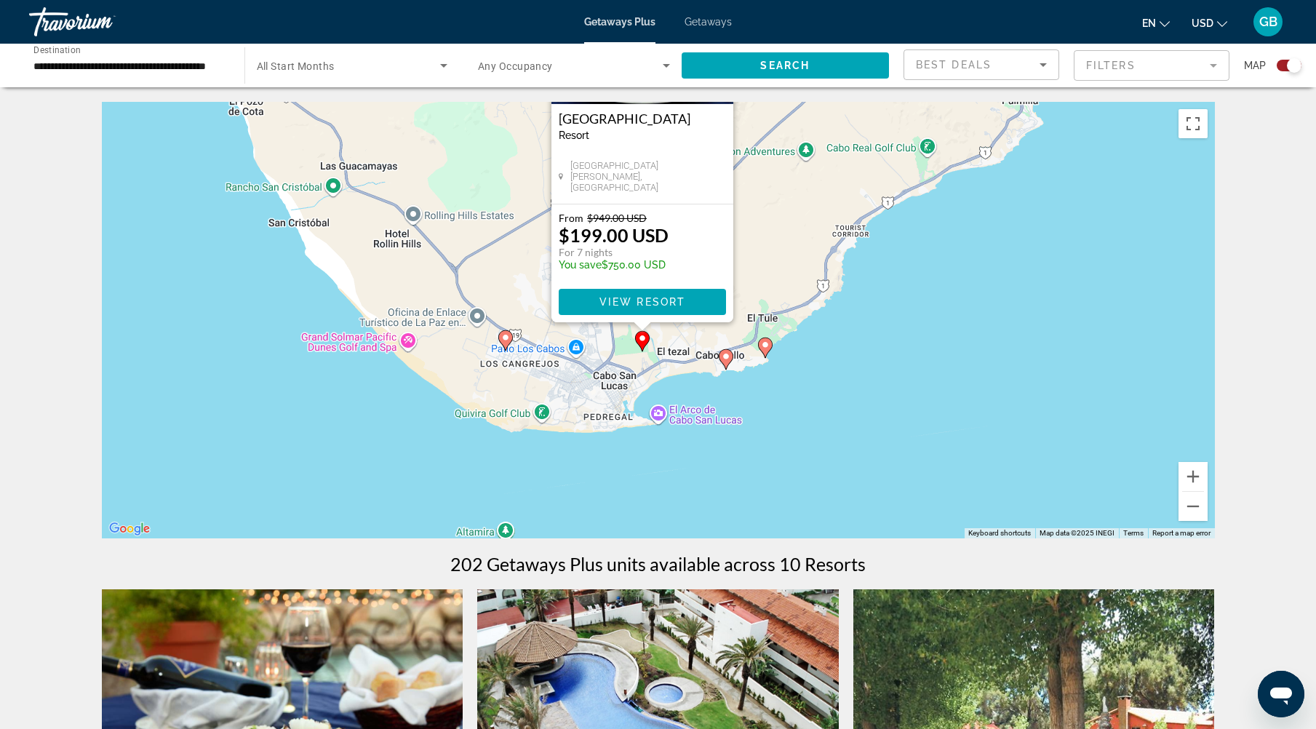
drag, startPoint x: 805, startPoint y: 437, endPoint x: 790, endPoint y: 283, distance: 155.0
click at [790, 283] on div "To activate drag with keyboard, press Alt + Enter. Once in keyboard drag state,…" at bounding box center [658, 320] width 1113 height 437
click at [506, 336] on image "Main content" at bounding box center [505, 337] width 9 height 9
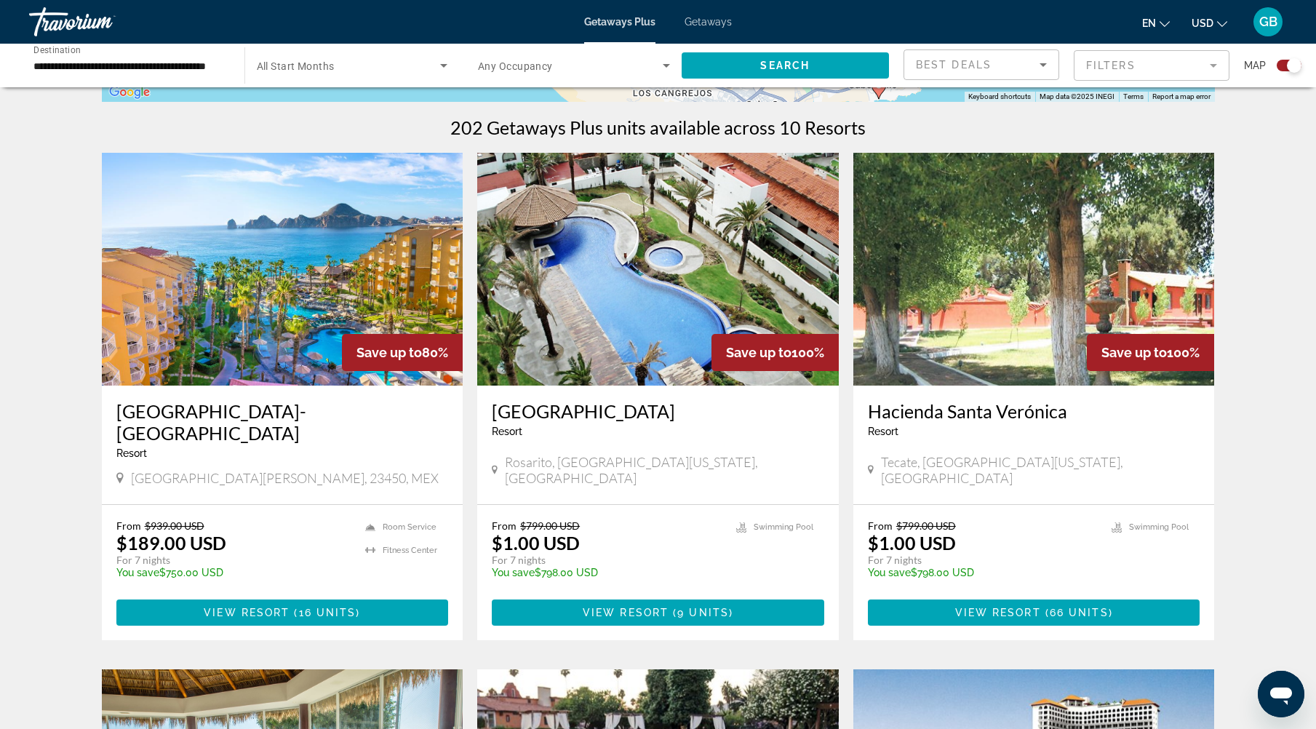
scroll to position [509, 0]
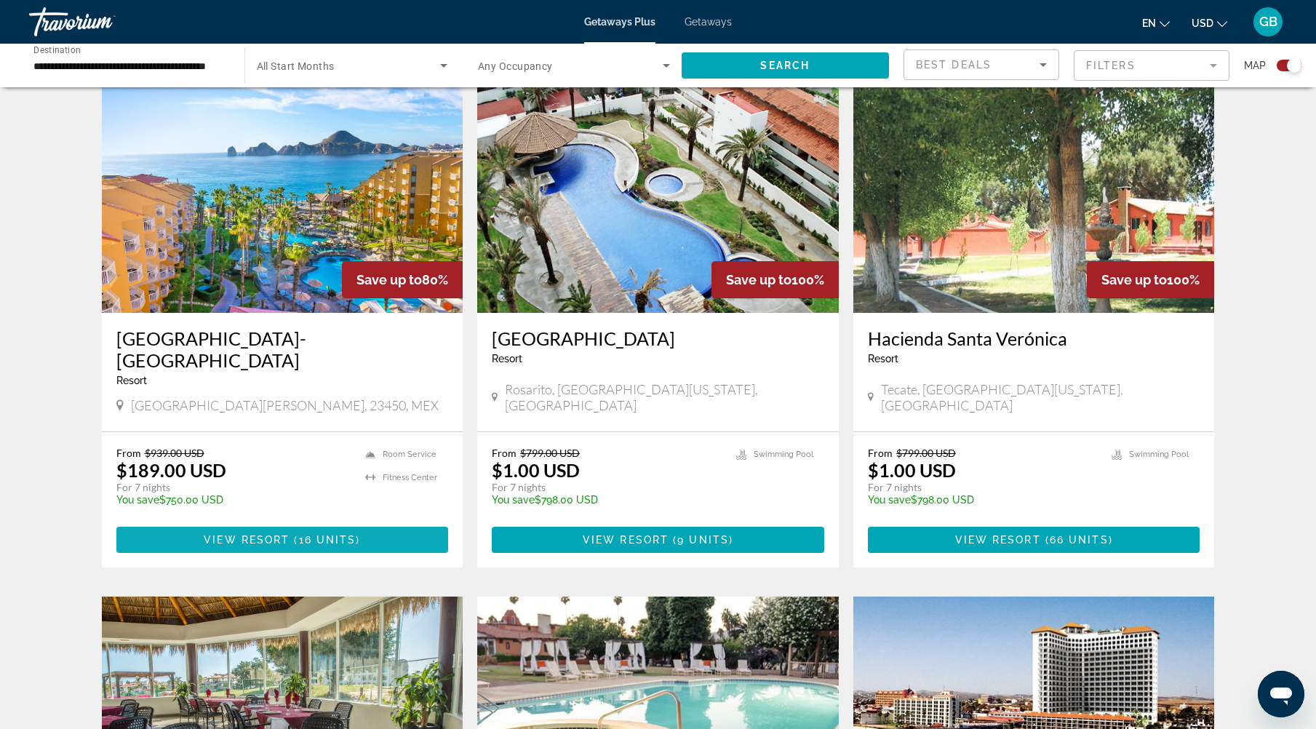
click at [290, 522] on span "Main content" at bounding box center [282, 539] width 332 height 35
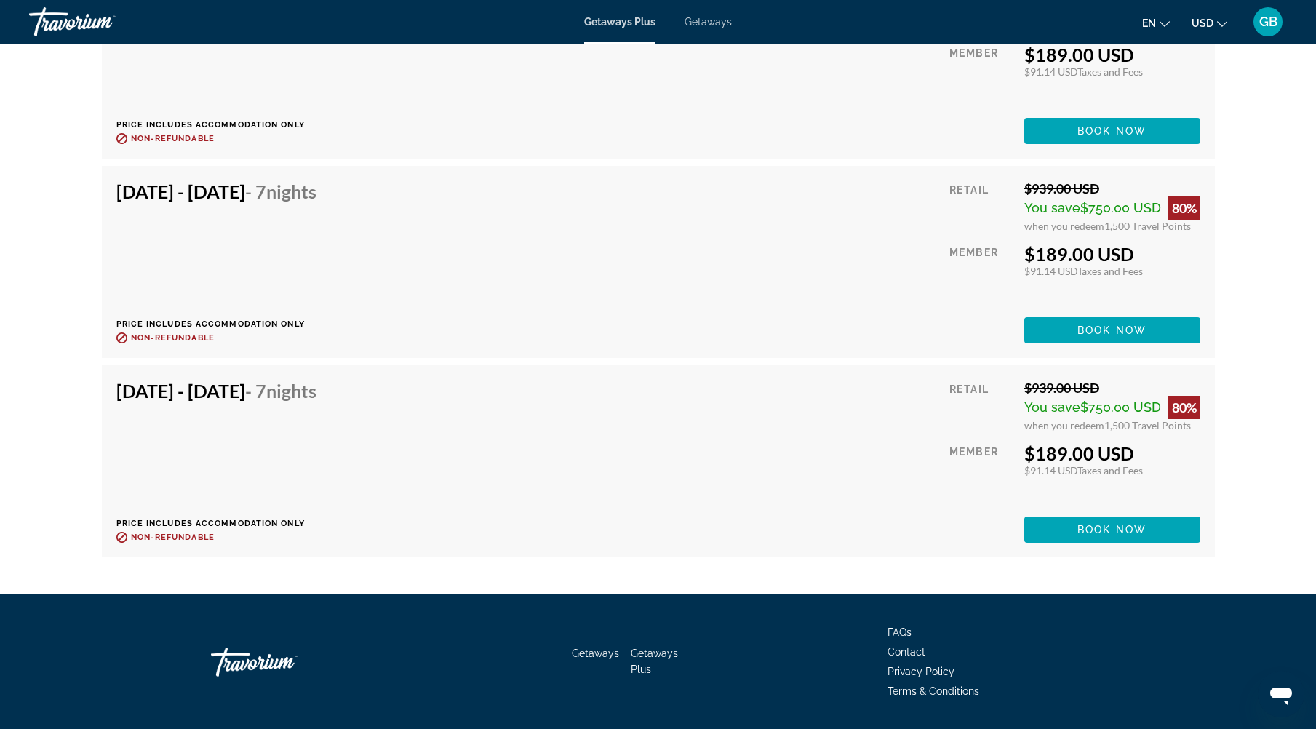
scroll to position [2764, 0]
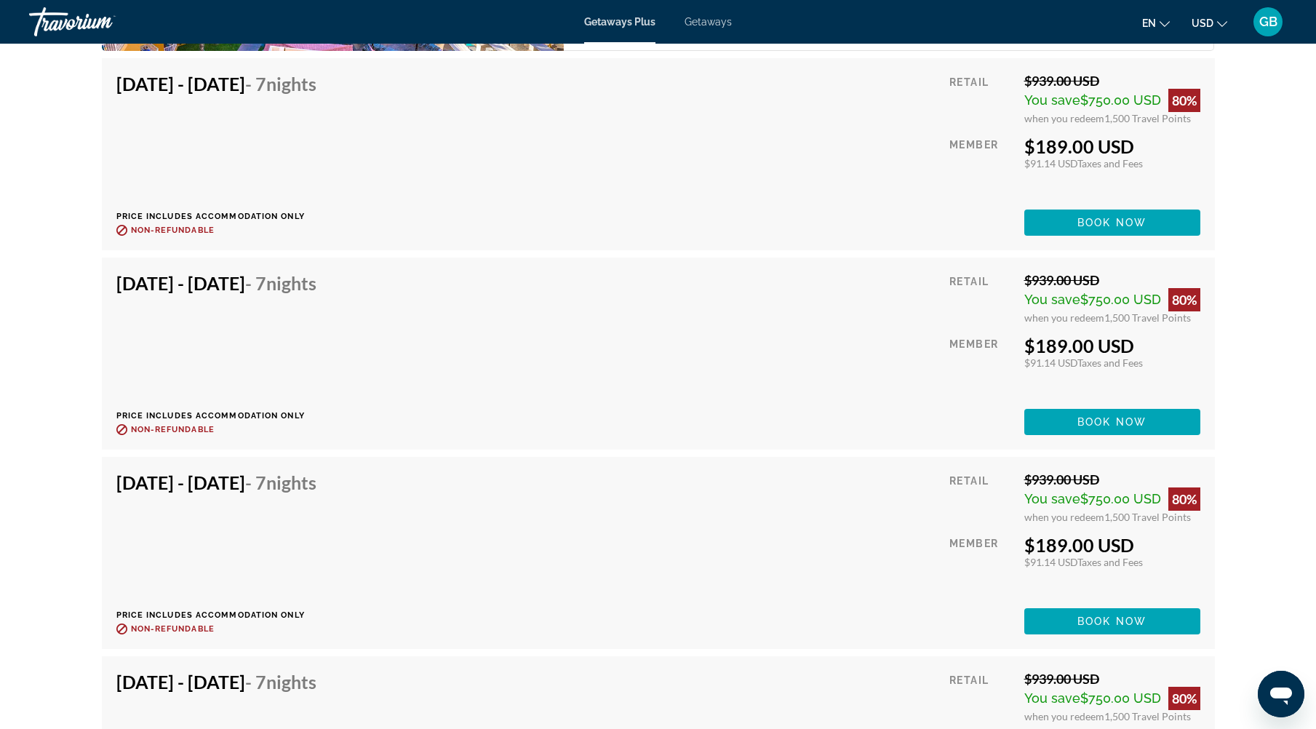
click at [1263, 25] on span "GB" at bounding box center [1268, 22] width 18 height 15
click at [1208, 137] on link "My Account" at bounding box center [1177, 140] width 71 height 19
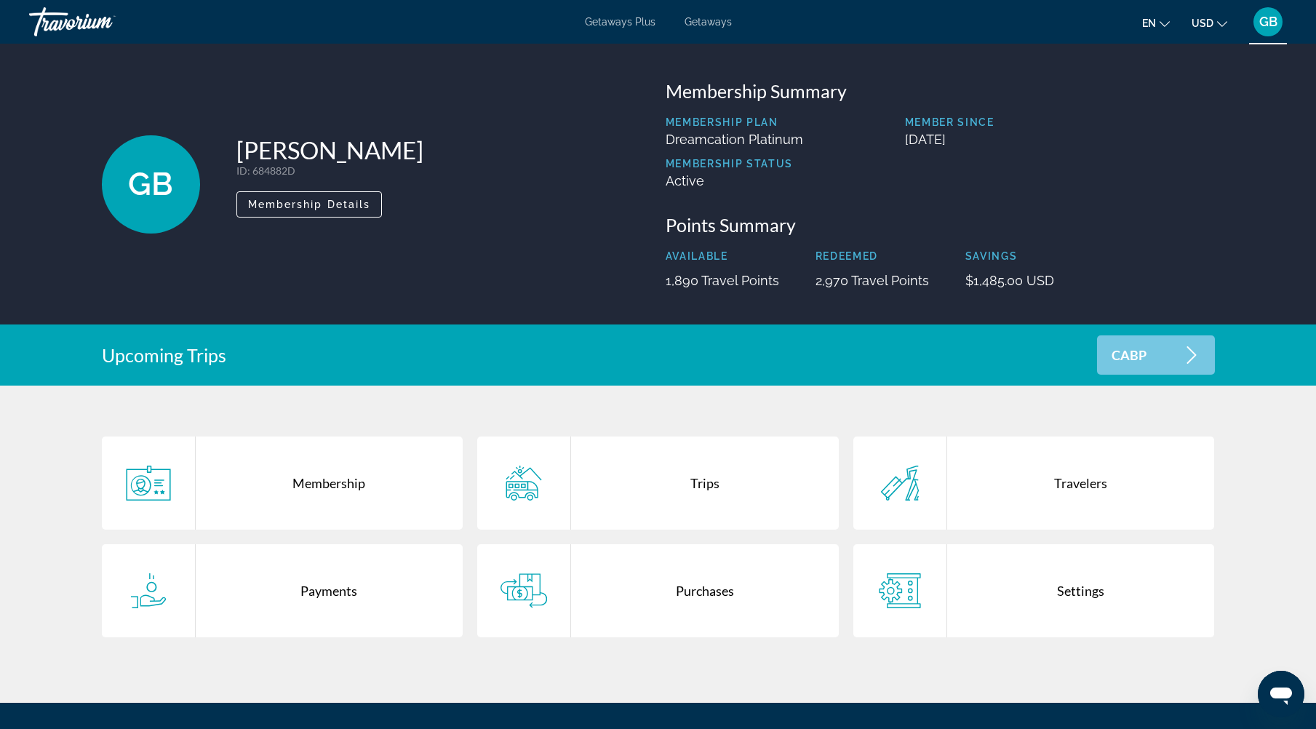
click at [693, 483] on div "Trips" at bounding box center [705, 483] width 268 height 93
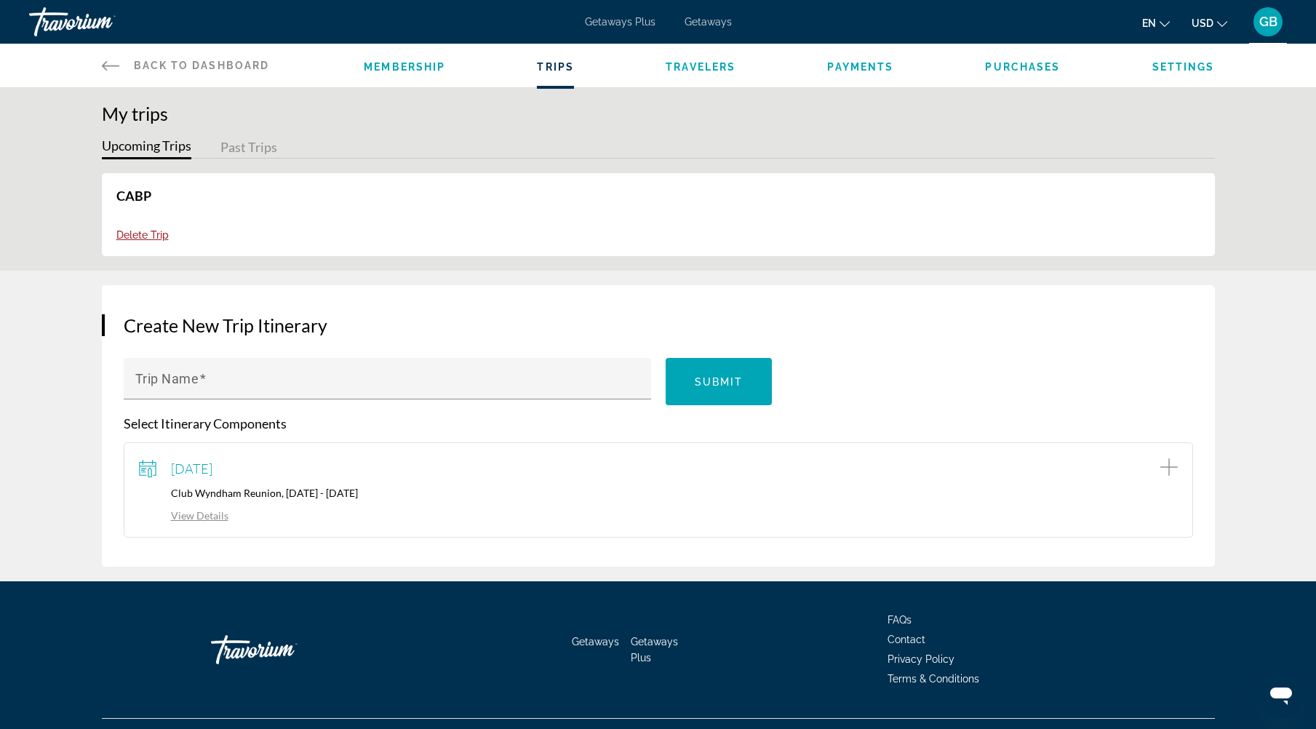
click at [1036, 70] on span "Purchases" at bounding box center [1022, 67] width 75 height 12
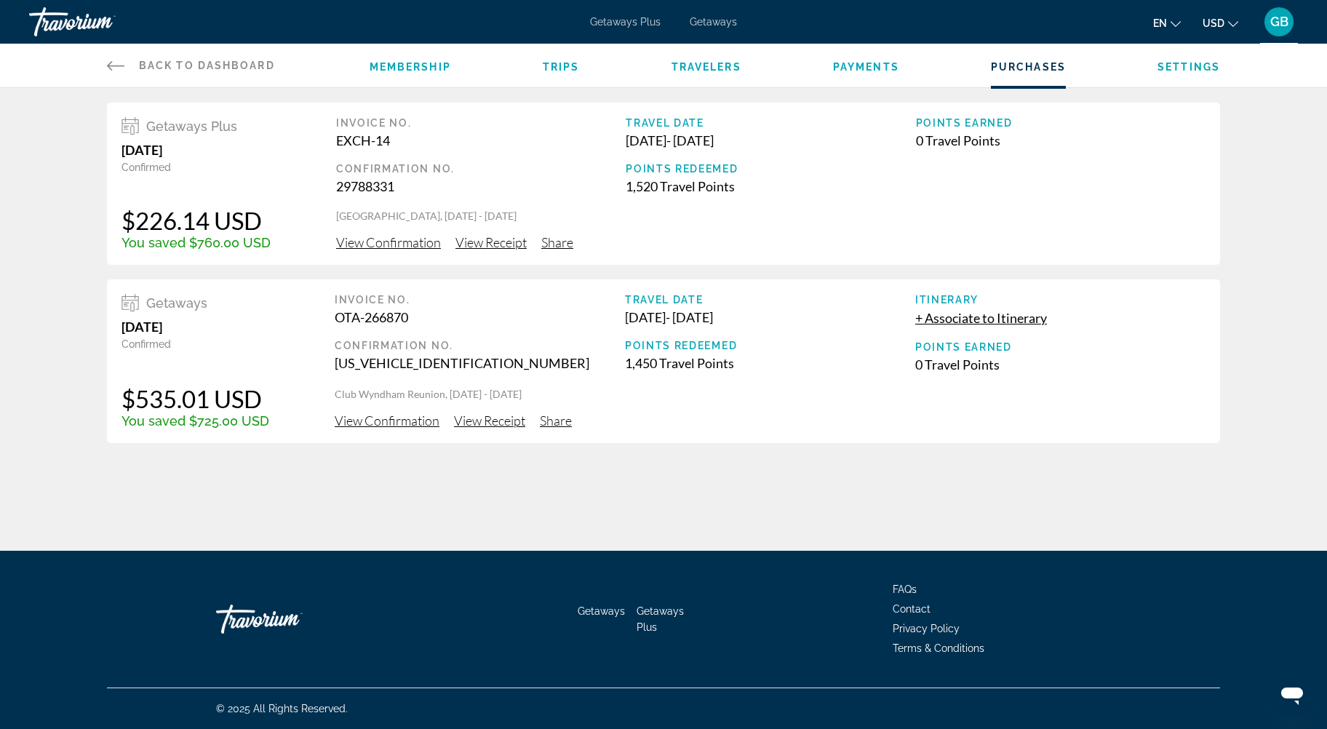
click at [405, 239] on span "View Confirmation" at bounding box center [388, 242] width 105 height 16
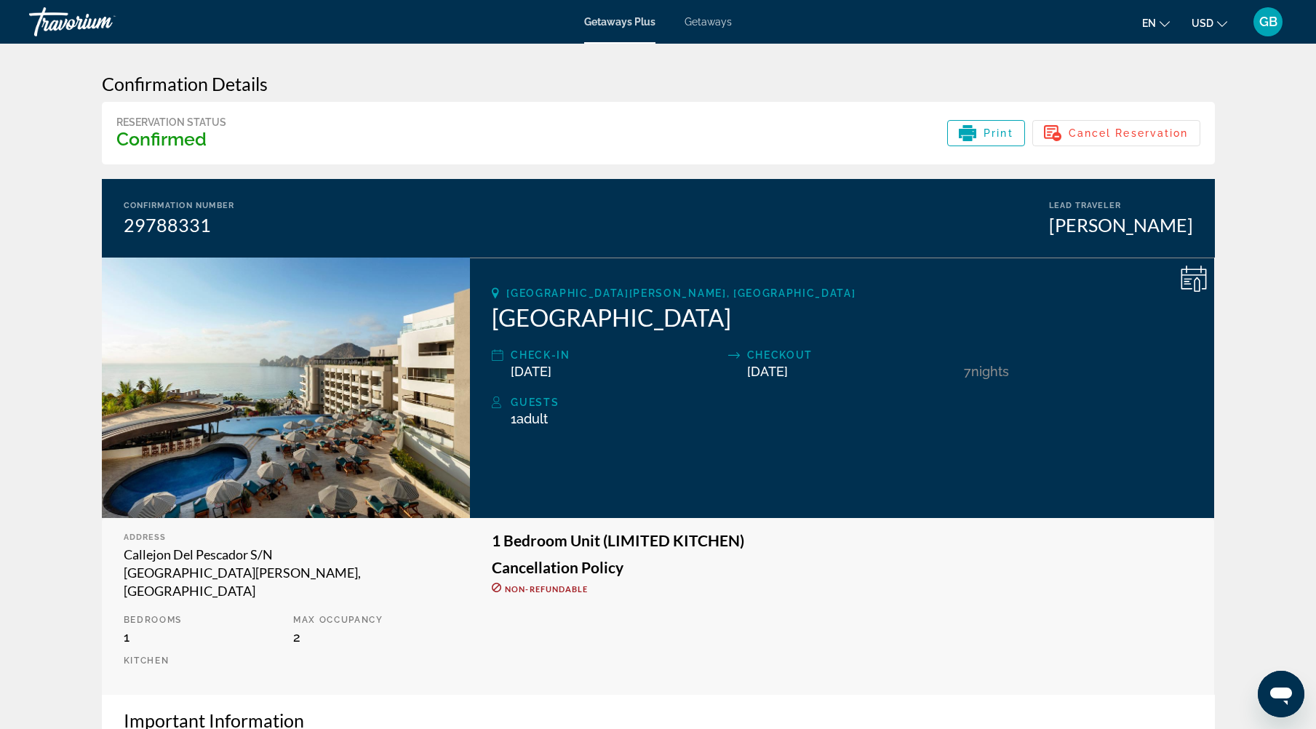
scroll to position [73, 0]
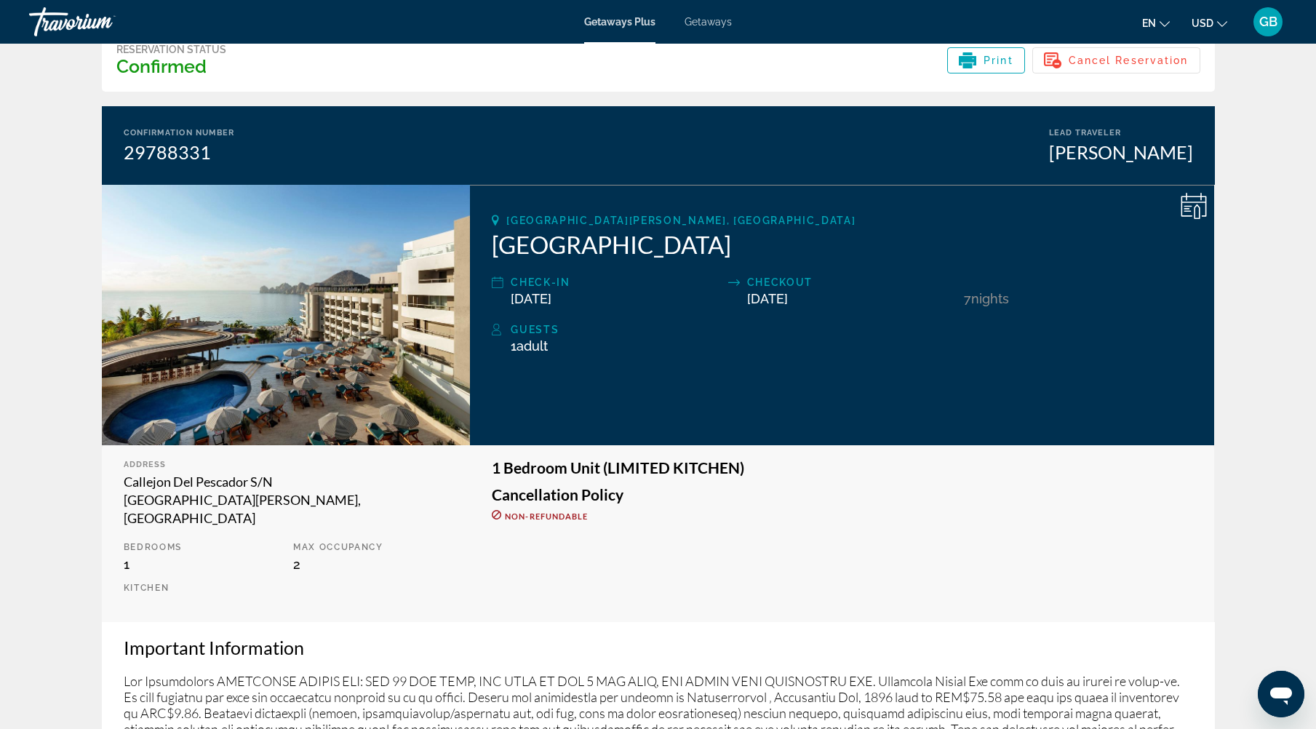
click at [527, 348] on span "Adult" at bounding box center [532, 345] width 31 height 15
click at [541, 345] on span "Adult" at bounding box center [532, 345] width 31 height 15
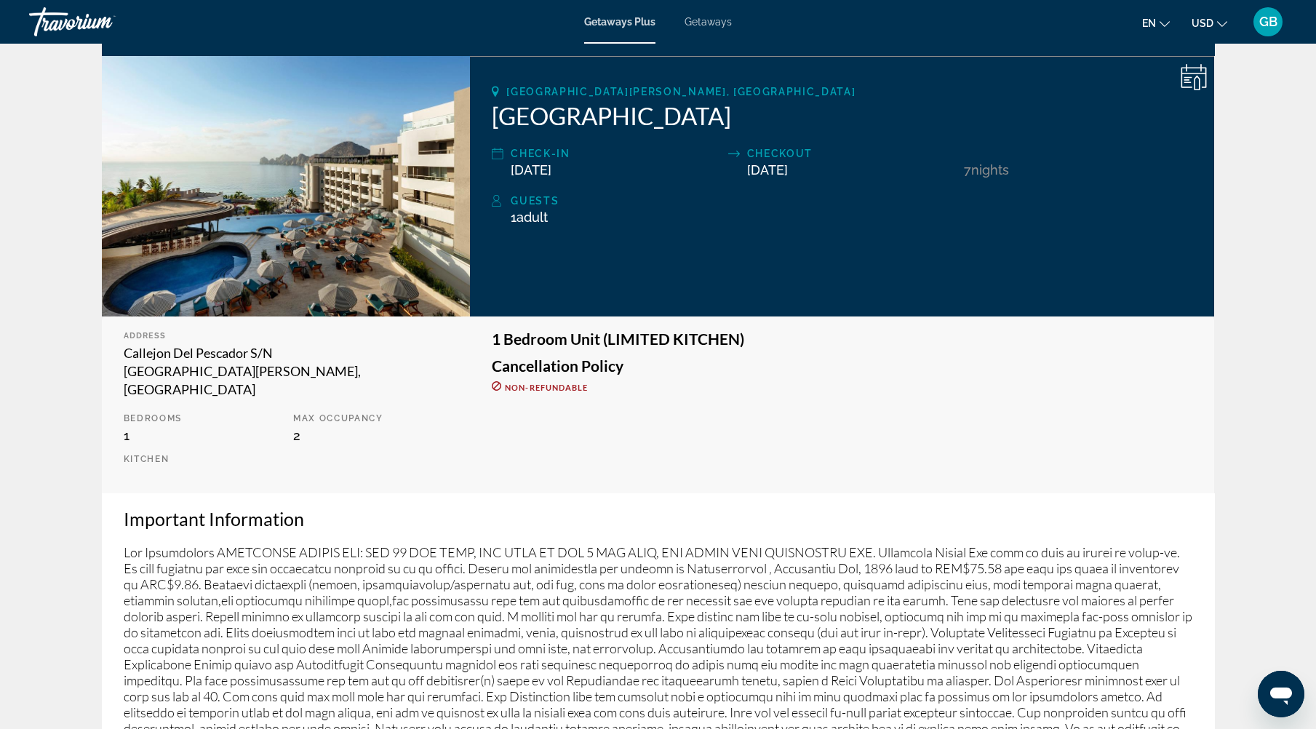
scroll to position [0, 0]
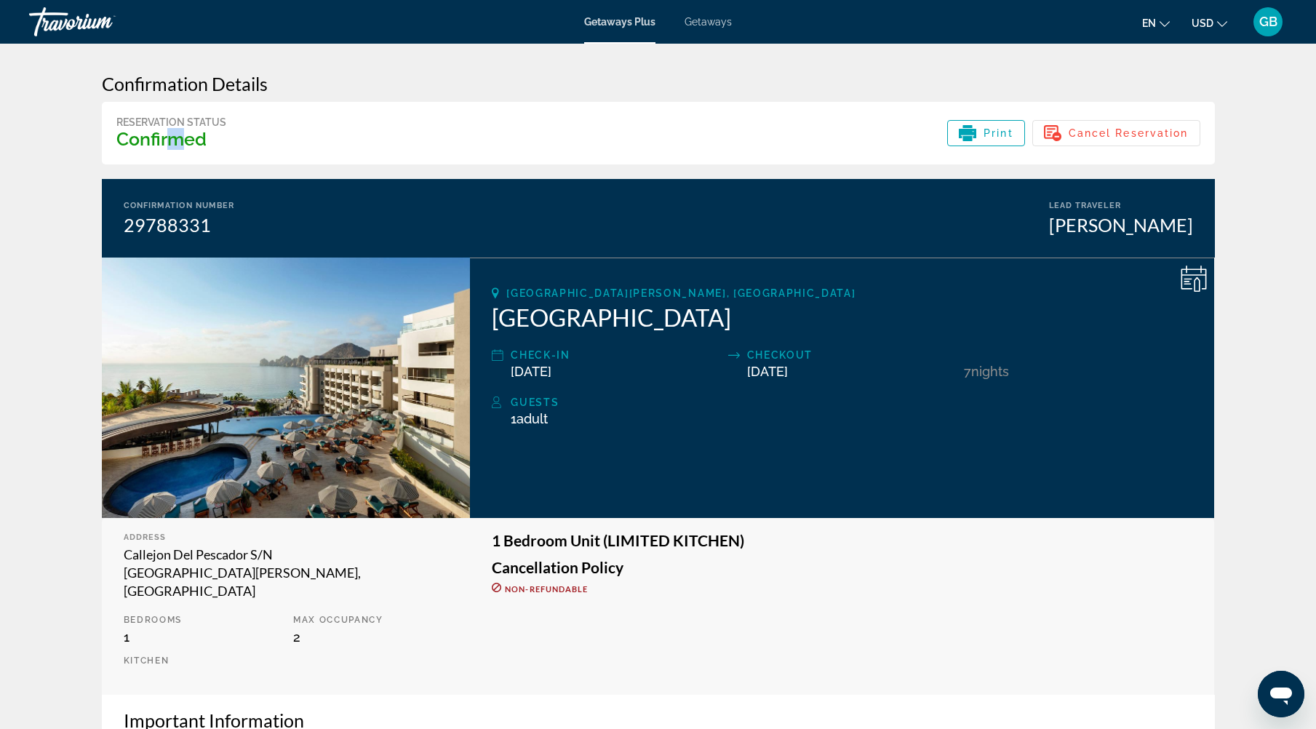
click at [184, 135] on h3 "Confirmed" at bounding box center [171, 139] width 110 height 22
click at [143, 138] on h3 "Confirmed" at bounding box center [171, 139] width 110 height 22
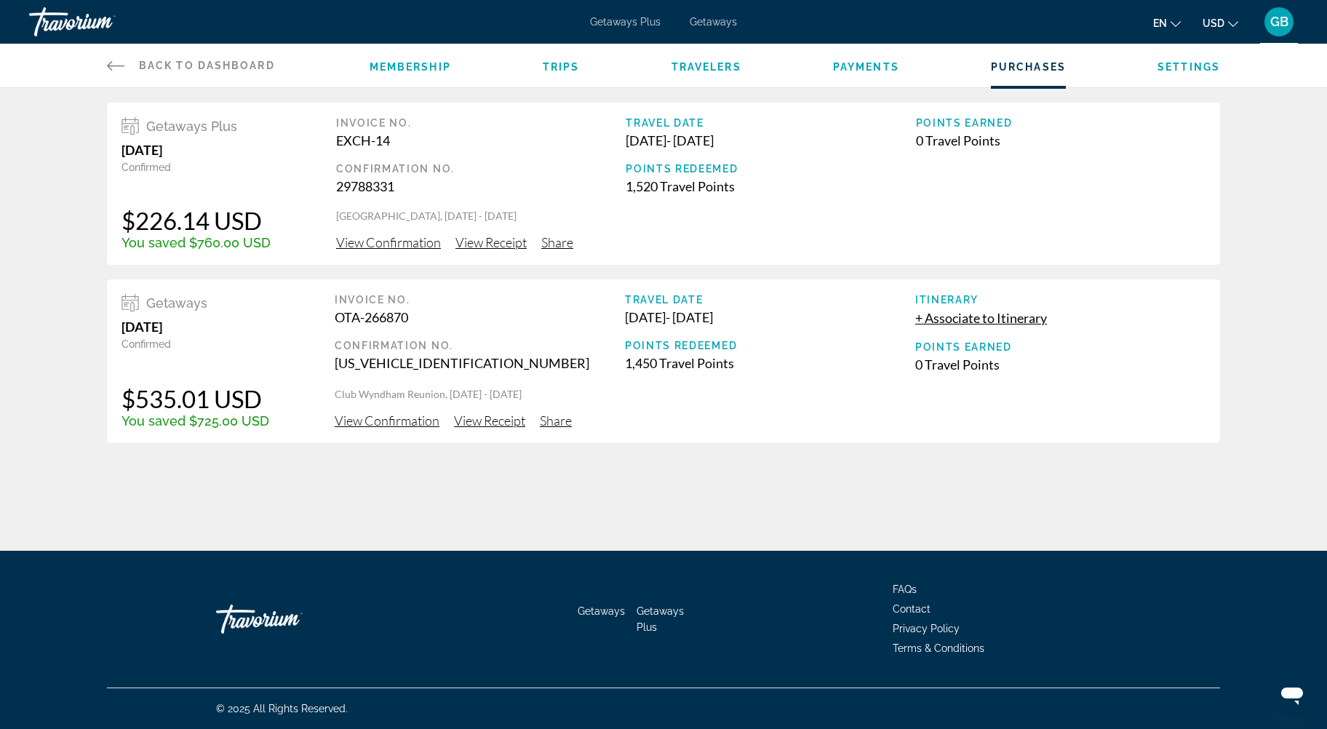
drag, startPoint x: 516, startPoint y: 265, endPoint x: 466, endPoint y: 297, distance: 58.9
drag, startPoint x: 466, startPoint y: 297, endPoint x: 559, endPoint y: 242, distance: 107.3
click at [559, 242] on span "Share" at bounding box center [557, 242] width 32 height 16
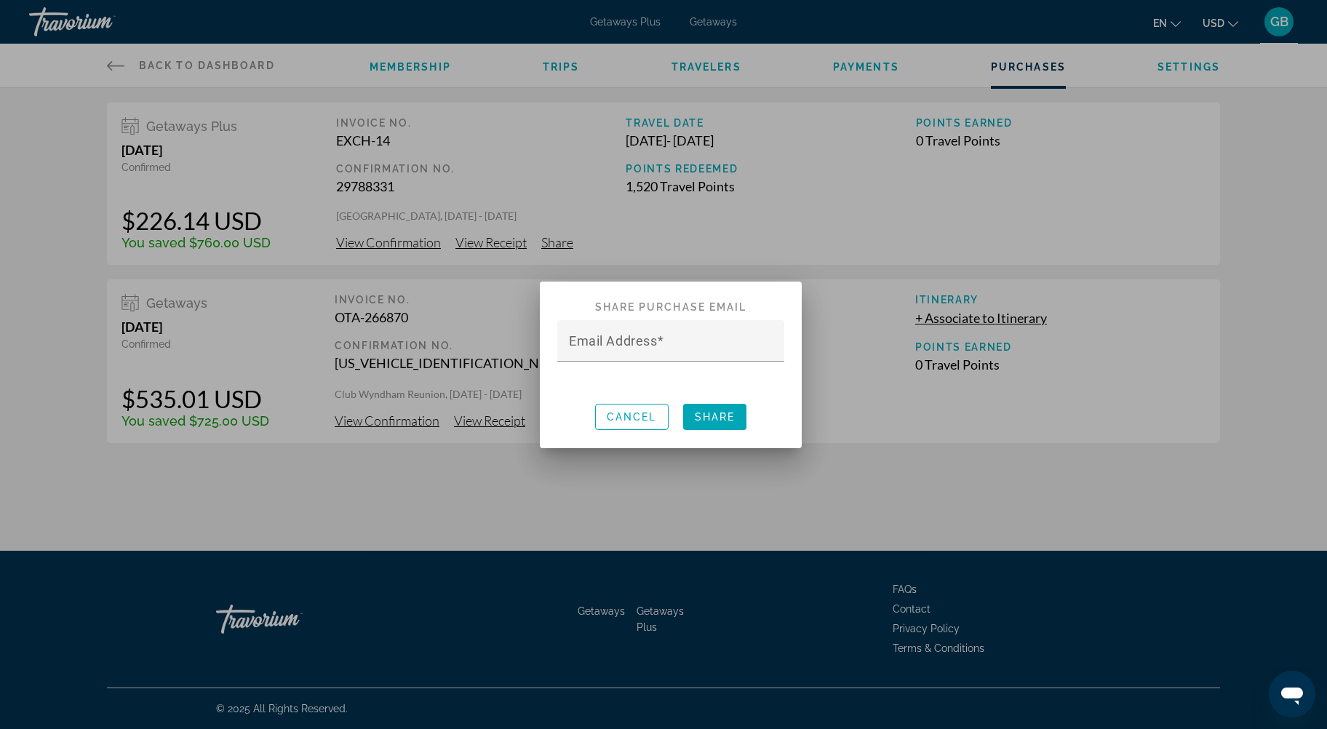
click at [562, 244] on div at bounding box center [663, 364] width 1327 height 729
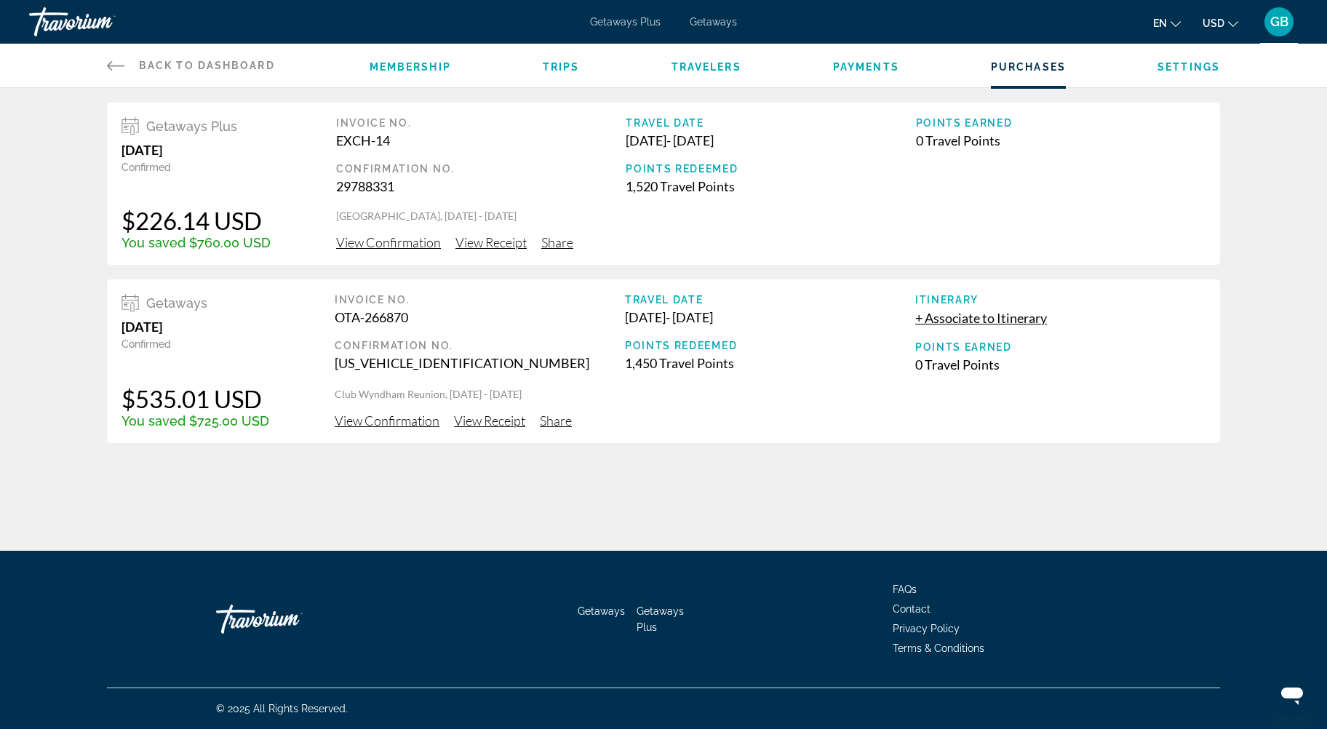
click at [559, 245] on span "Share" at bounding box center [557, 242] width 32 height 16
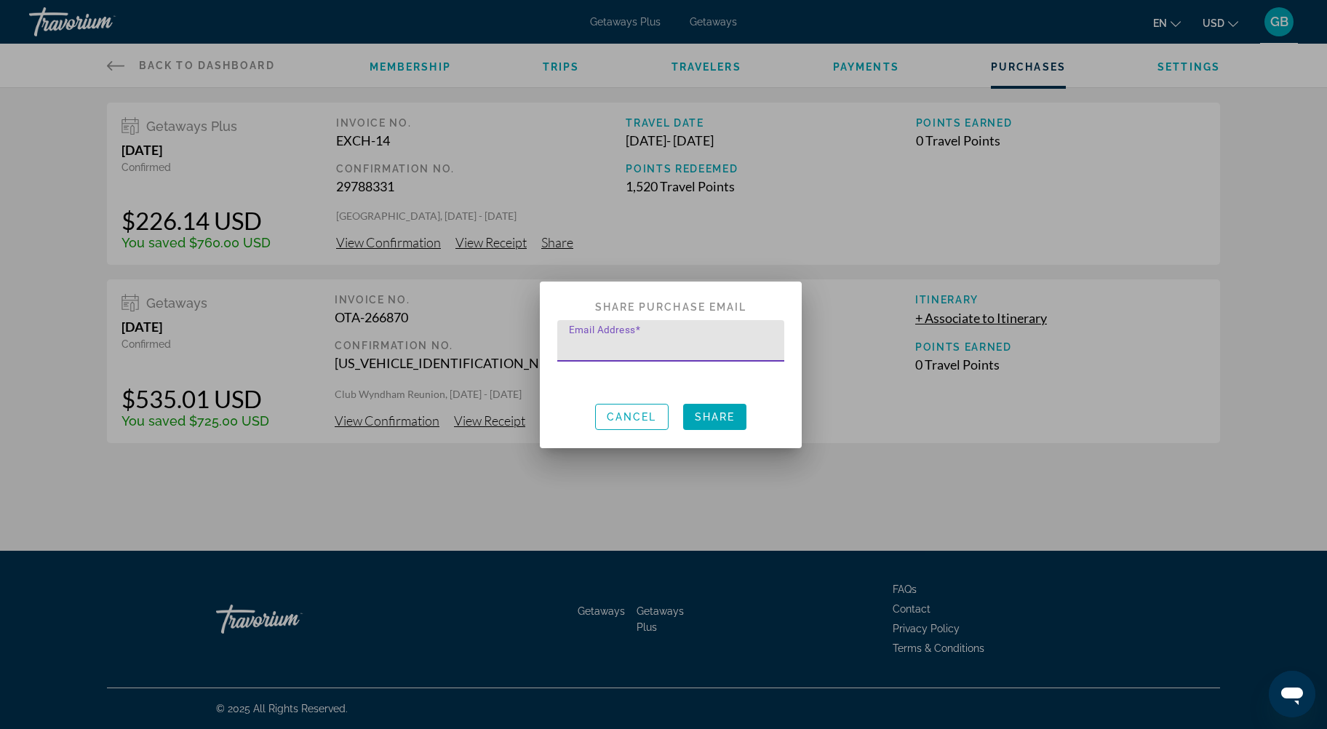
click at [598, 349] on input "Email Address" at bounding box center [675, 346] width 212 height 17
type input "**********"
click at [720, 415] on span "Share" at bounding box center [715, 417] width 41 height 12
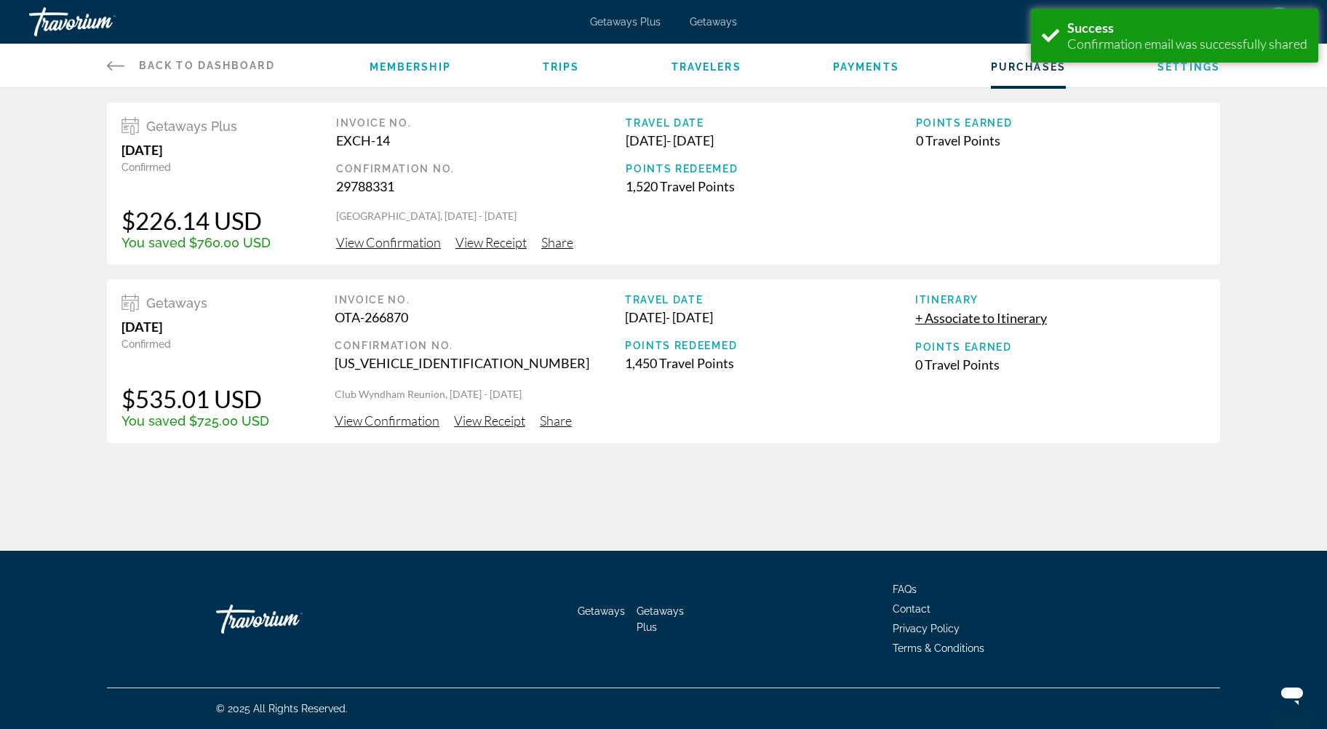
click at [412, 65] on span "Membership" at bounding box center [410, 67] width 81 height 12
